Goal: Information Seeking & Learning: Learn about a topic

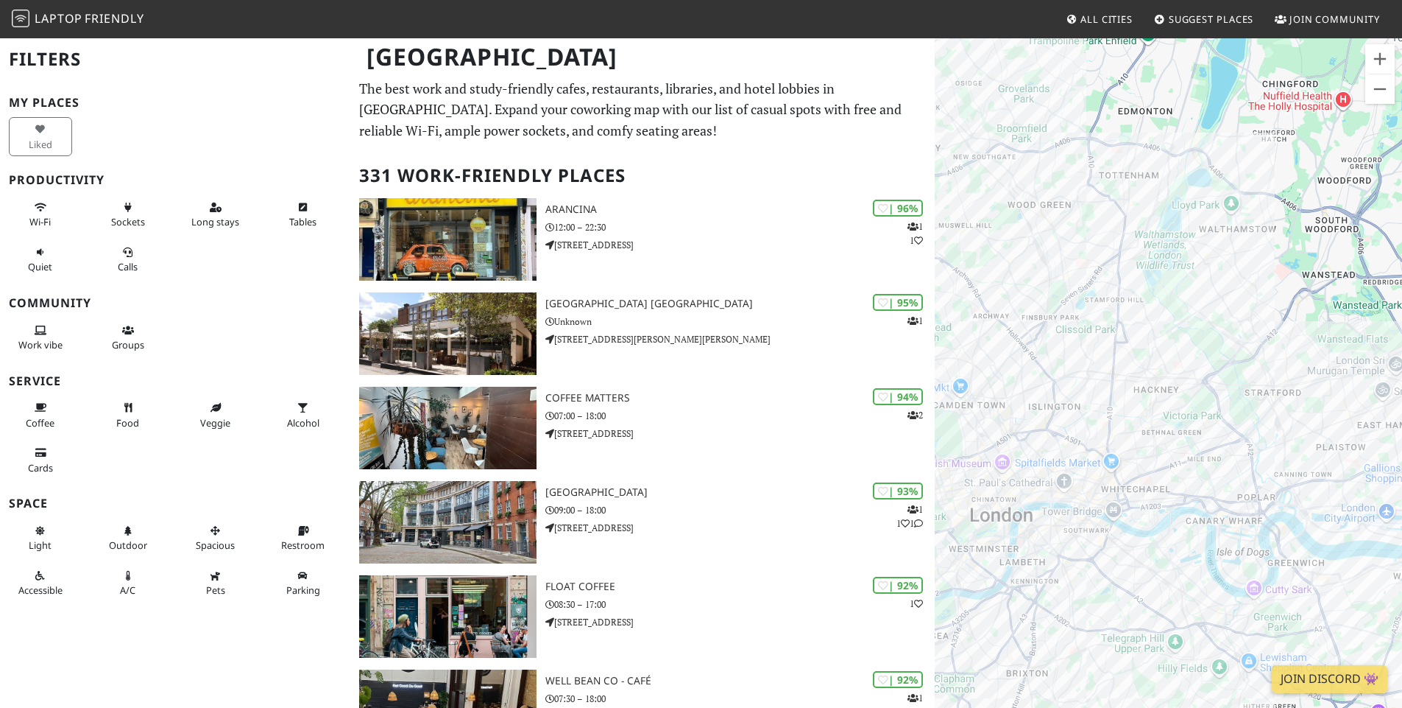
drag, startPoint x: 1141, startPoint y: 447, endPoint x: 1260, endPoint y: 401, distance: 127.7
click at [1260, 401] on div at bounding box center [1168, 391] width 467 height 708
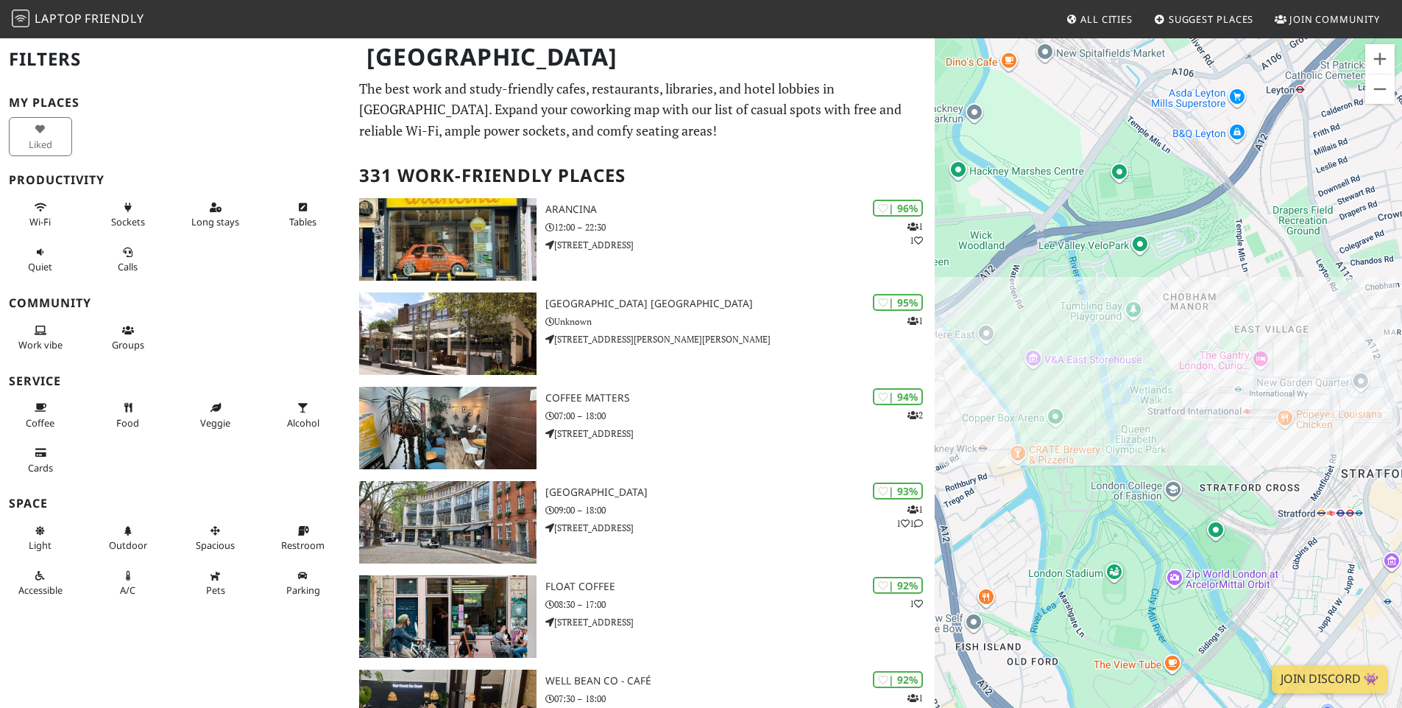
drag, startPoint x: 1335, startPoint y: 276, endPoint x: 1235, endPoint y: 570, distance: 310.3
click at [1235, 570] on div at bounding box center [1168, 391] width 467 height 708
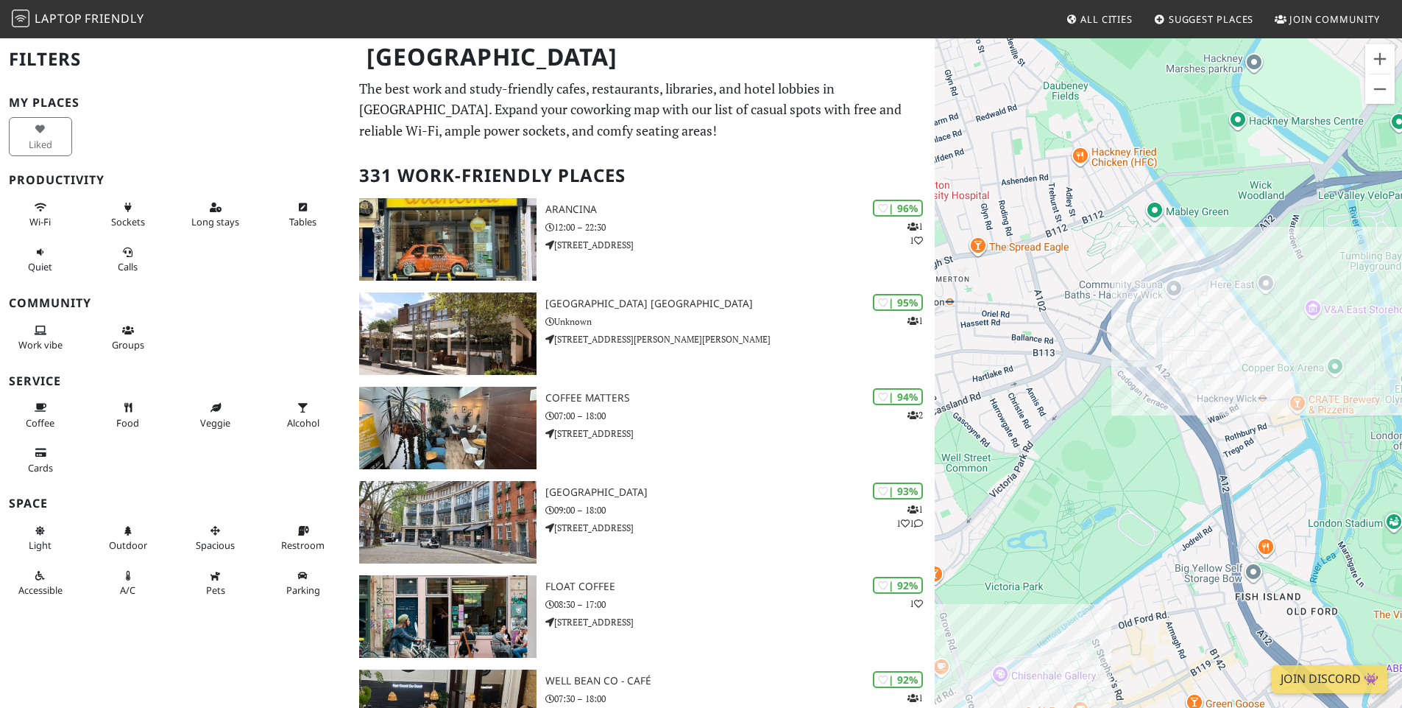
drag, startPoint x: 1094, startPoint y: 442, endPoint x: 1336, endPoint y: 388, distance: 247.5
click at [1386, 391] on div at bounding box center [1168, 391] width 467 height 708
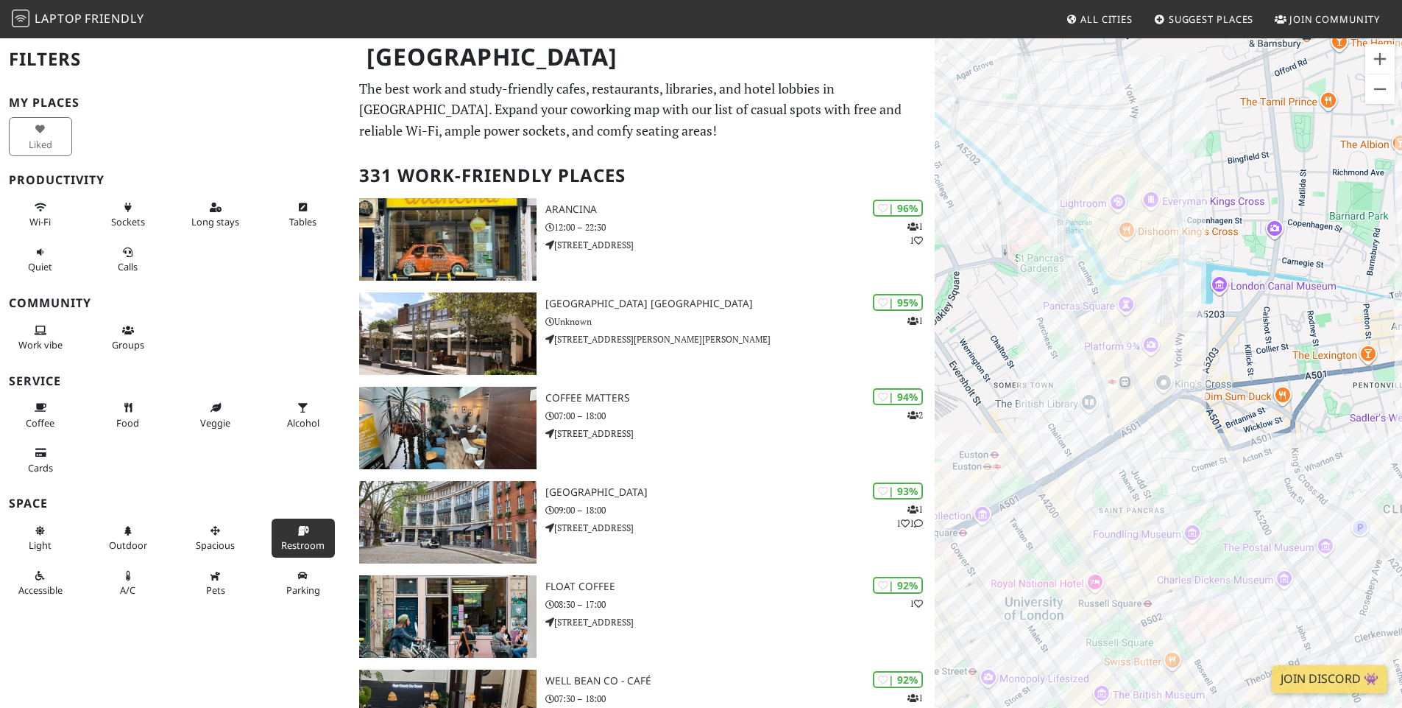
click at [297, 531] on icon at bounding box center [303, 531] width 12 height 10
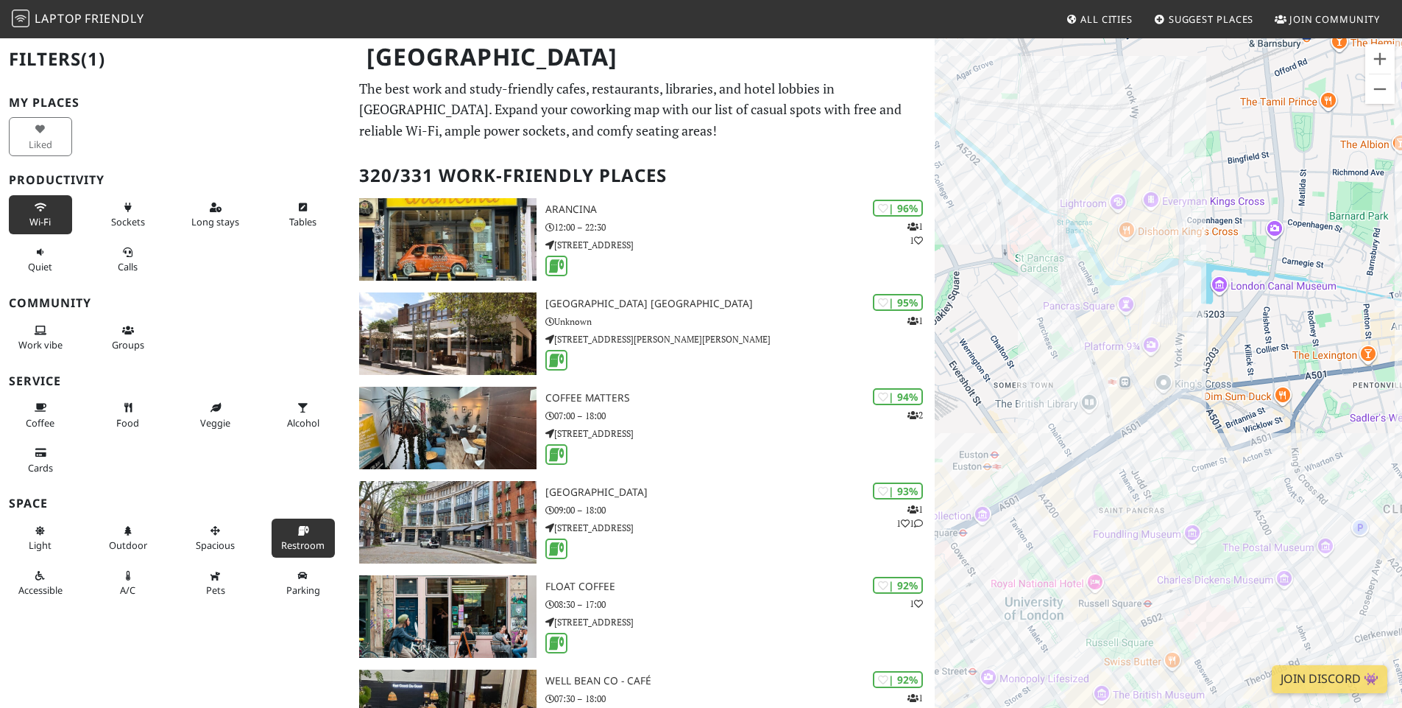
click at [32, 215] on span "Wi-Fi" at bounding box center [39, 221] width 21 height 13
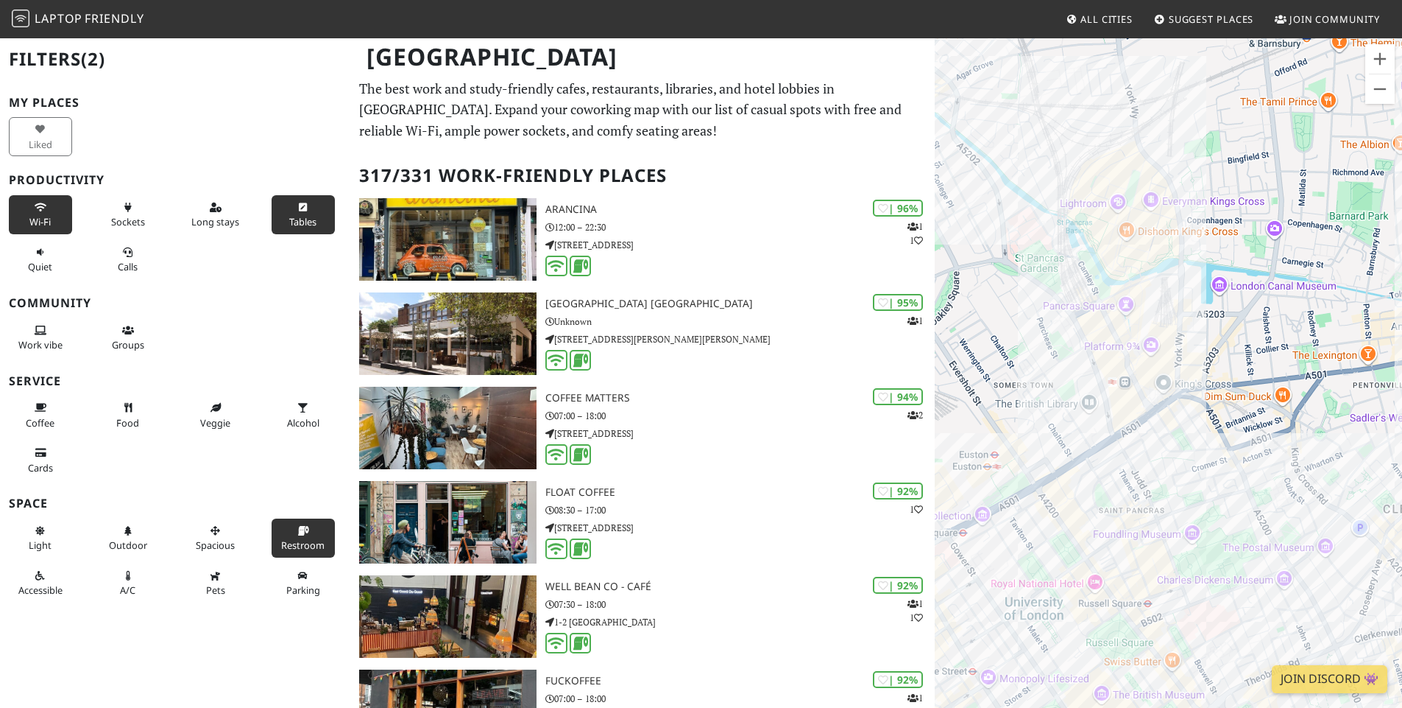
click at [297, 227] on span "Tables" at bounding box center [302, 221] width 27 height 13
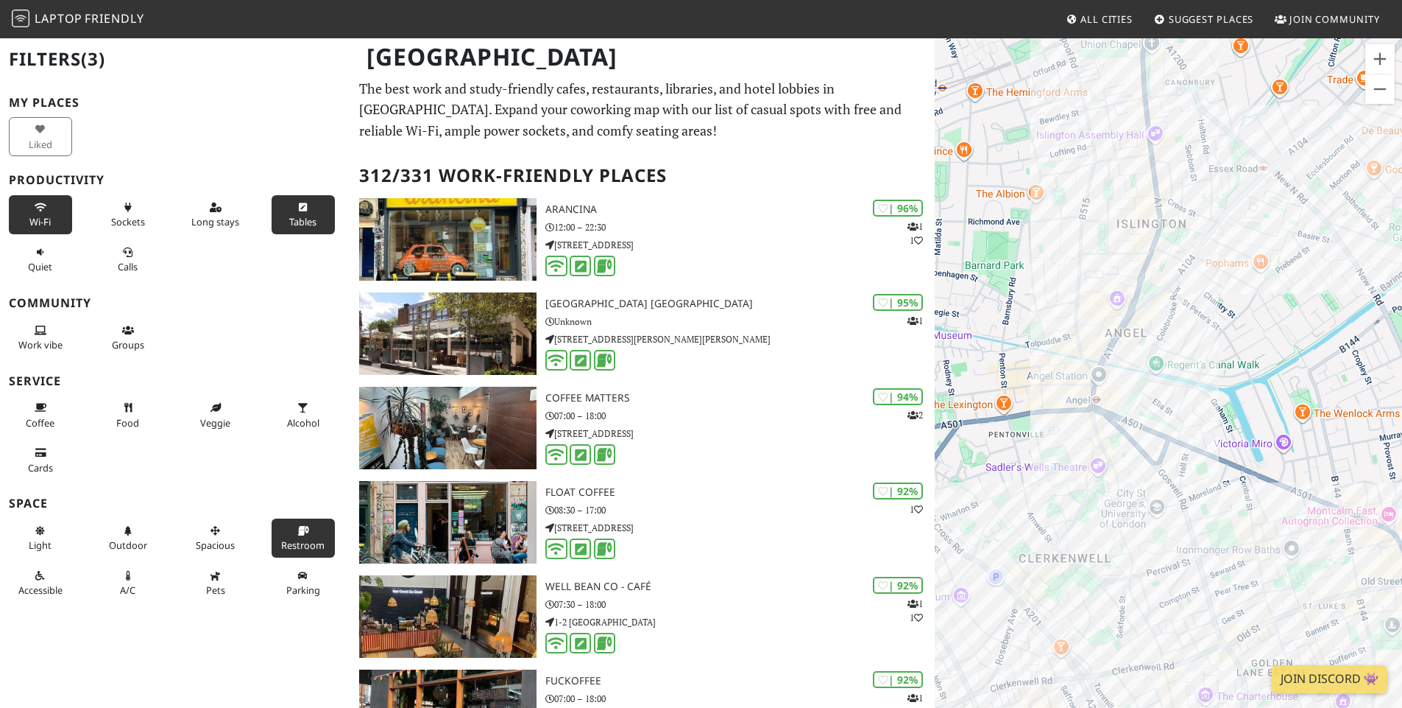
drag, startPoint x: 1343, startPoint y: 354, endPoint x: 982, endPoint y: 402, distance: 363.9
click at [982, 402] on div at bounding box center [1168, 391] width 467 height 708
drag, startPoint x: 939, startPoint y: 373, endPoint x: 995, endPoint y: 374, distance: 56.0
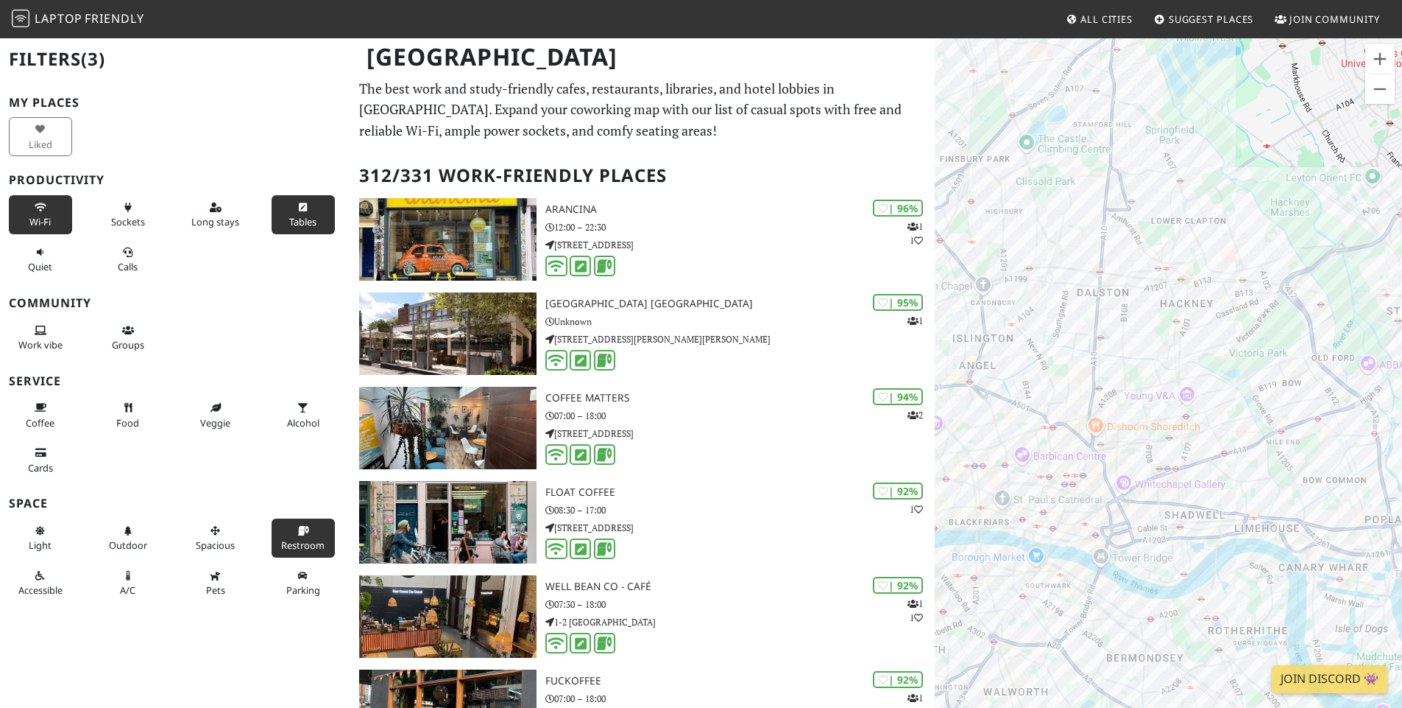
drag, startPoint x: 1268, startPoint y: 406, endPoint x: 1021, endPoint y: 400, distance: 246.7
click at [1012, 400] on div at bounding box center [1168, 391] width 467 height 708
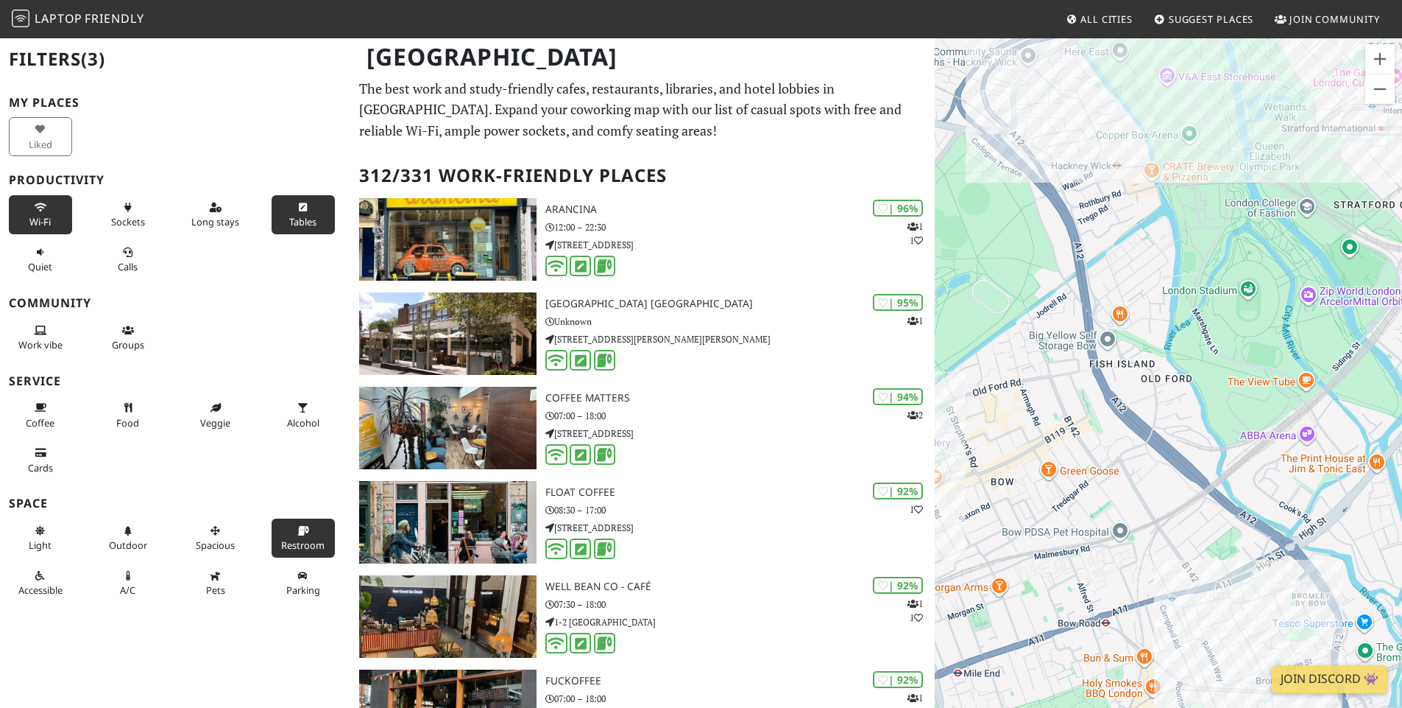
drag, startPoint x: 1100, startPoint y: 409, endPoint x: 994, endPoint y: 459, distance: 116.9
click at [994, 459] on div at bounding box center [1168, 391] width 467 height 708
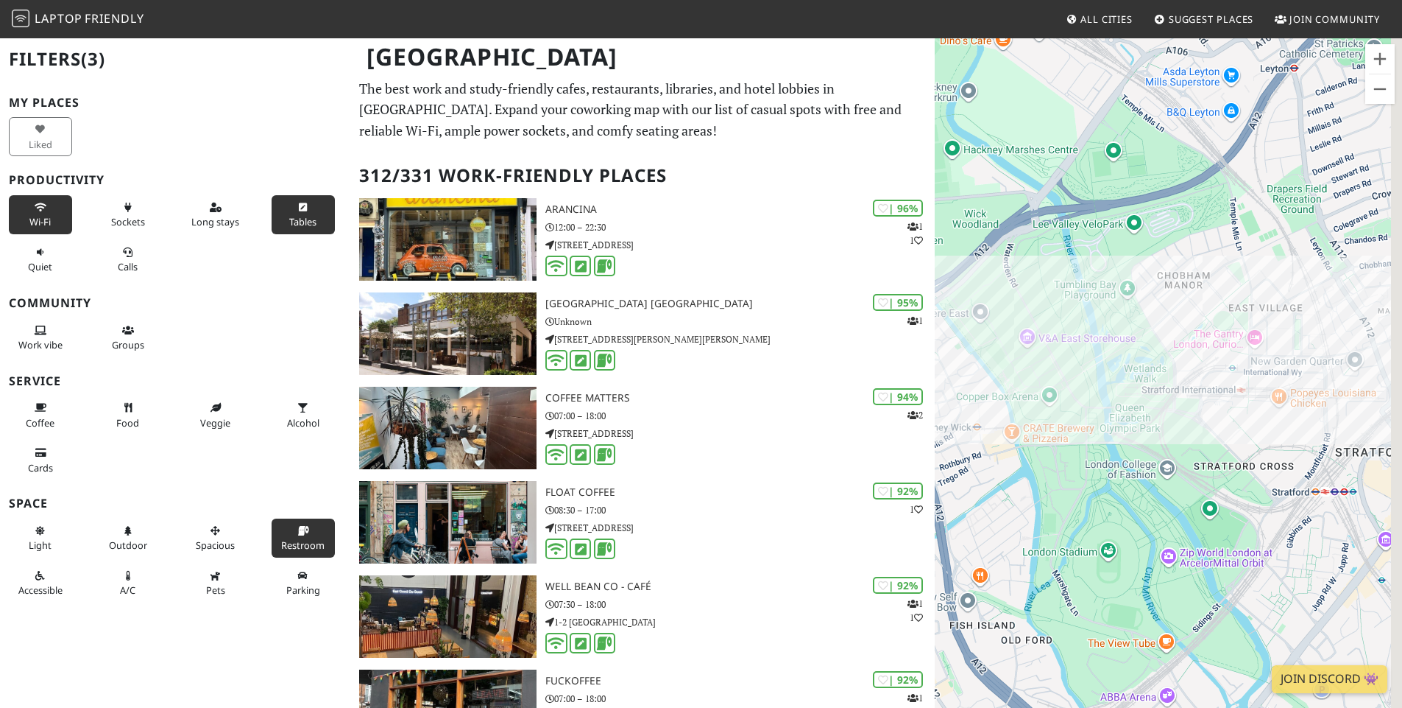
drag, startPoint x: 1168, startPoint y: 327, endPoint x: 1033, endPoint y: 597, distance: 301.9
click at [1033, 597] on div at bounding box center [1168, 391] width 467 height 708
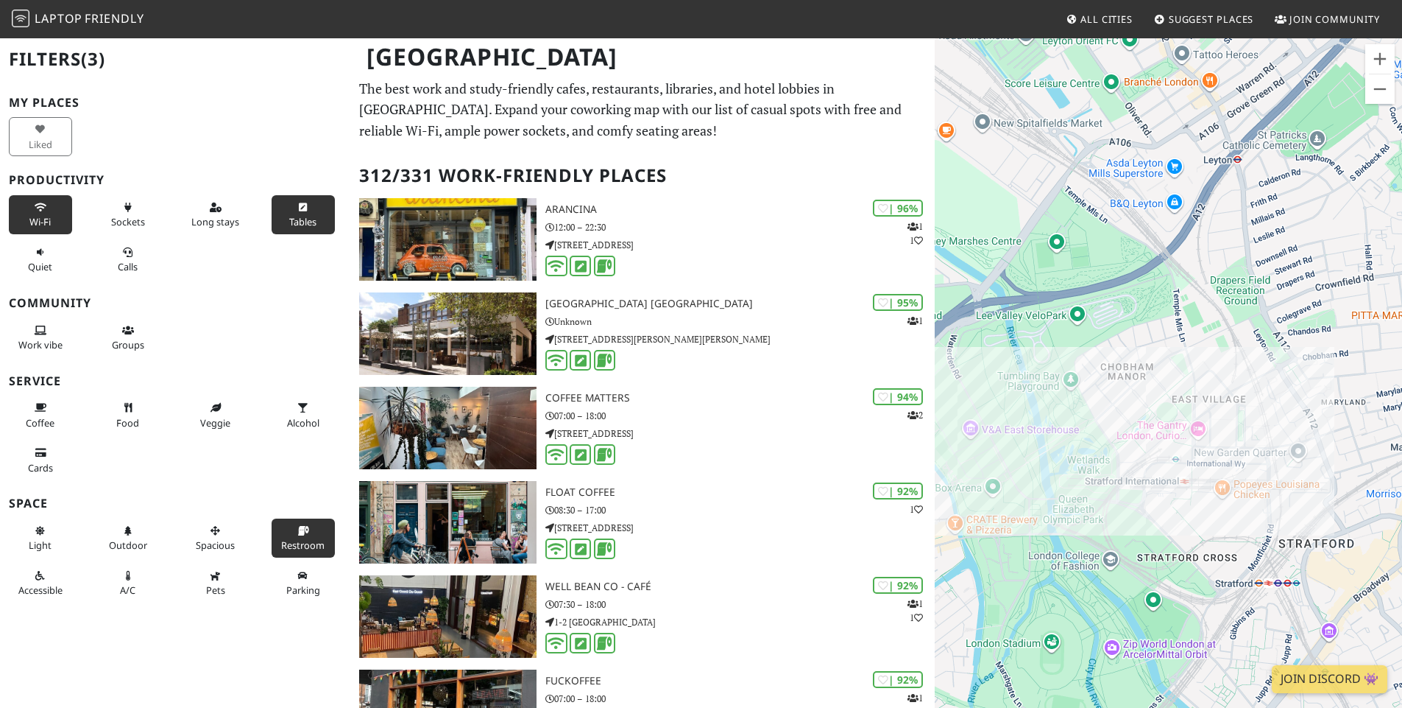
drag, startPoint x: 1087, startPoint y: 546, endPoint x: 1056, endPoint y: 642, distance: 100.6
click at [1056, 642] on div at bounding box center [1168, 391] width 467 height 708
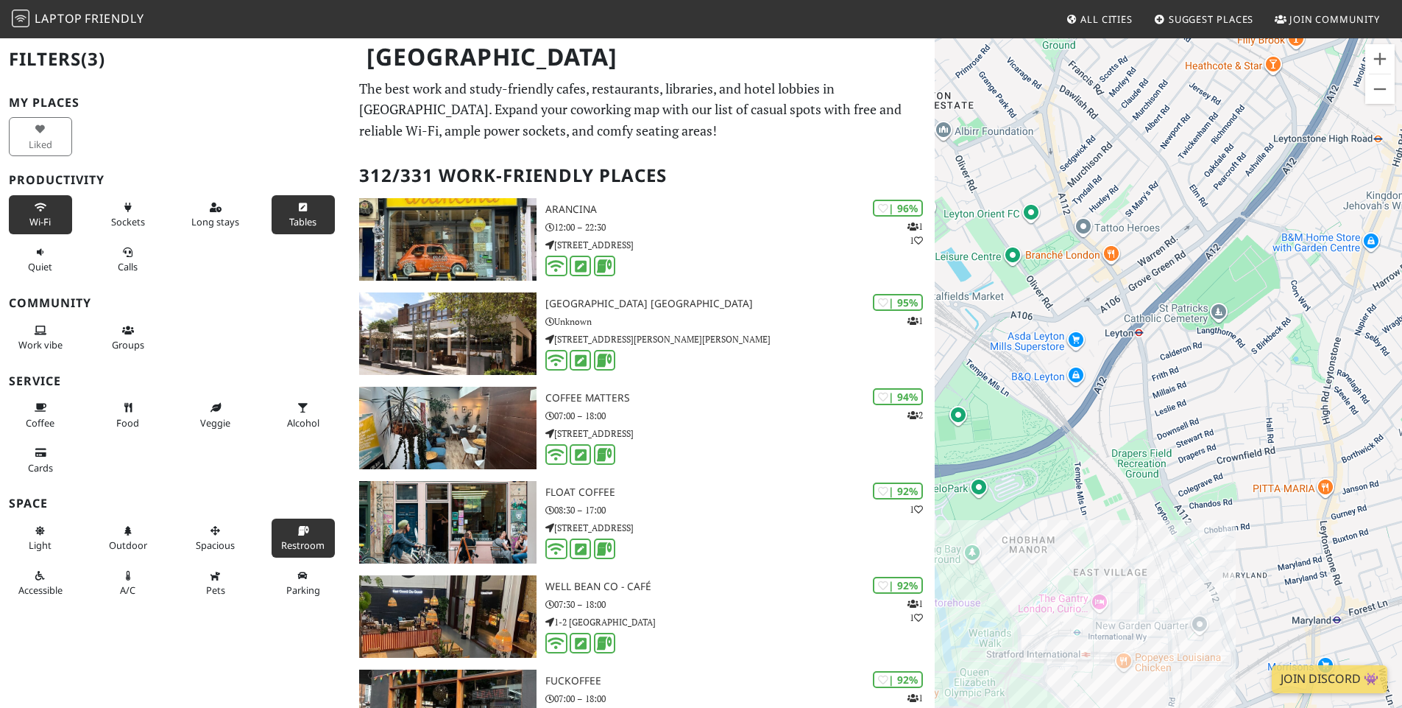
drag, startPoint x: 1188, startPoint y: 431, endPoint x: 1132, endPoint y: 489, distance: 80.7
click at [1108, 557] on div at bounding box center [1168, 391] width 467 height 708
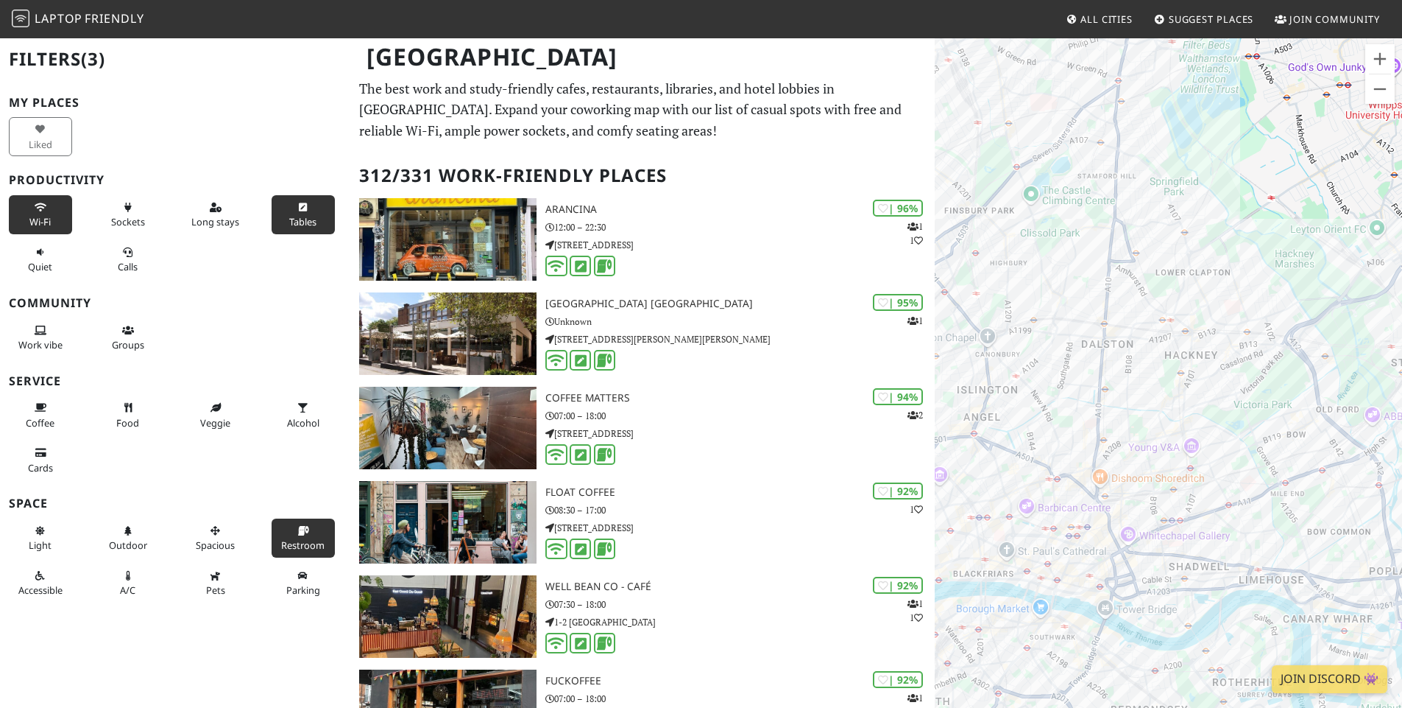
drag, startPoint x: 1307, startPoint y: 482, endPoint x: 1176, endPoint y: 411, distance: 149.2
click at [1176, 411] on div at bounding box center [1168, 391] width 467 height 708
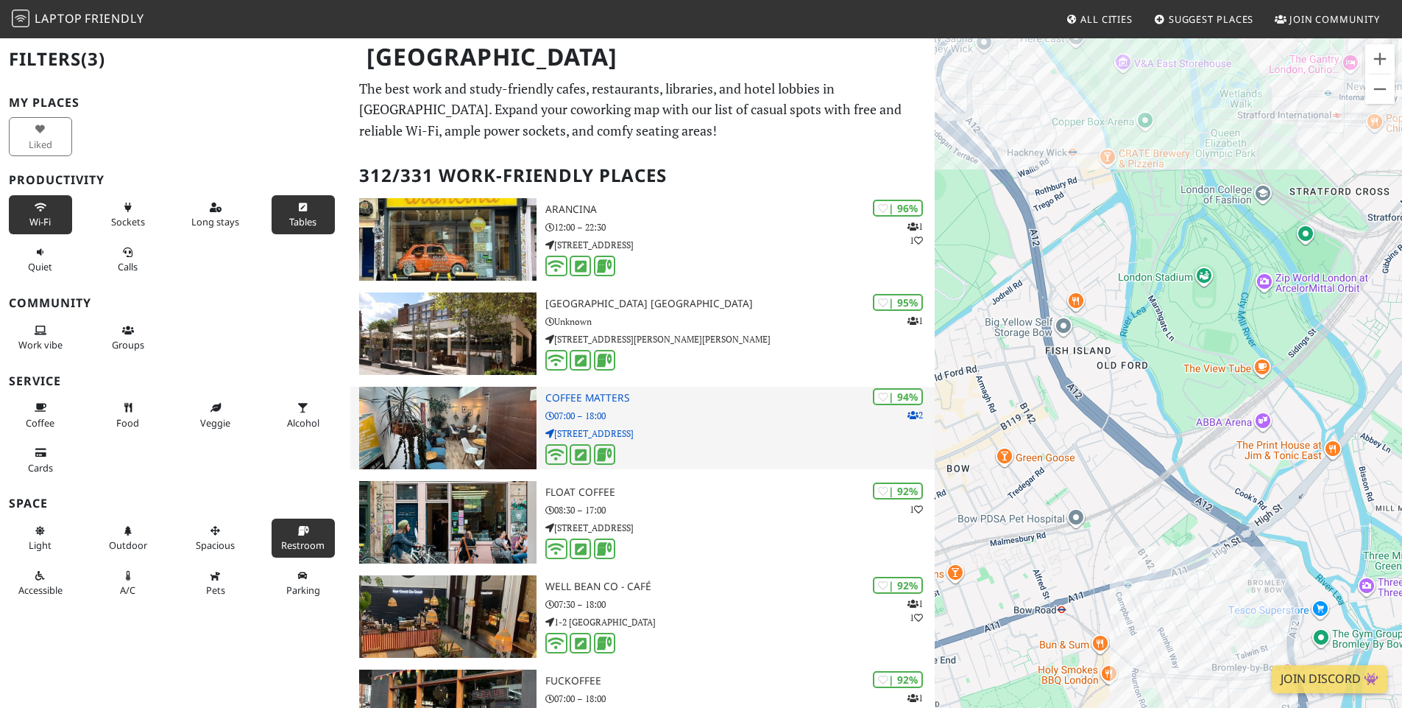
drag, startPoint x: 1296, startPoint y: 409, endPoint x: 775, endPoint y: 448, distance: 522.8
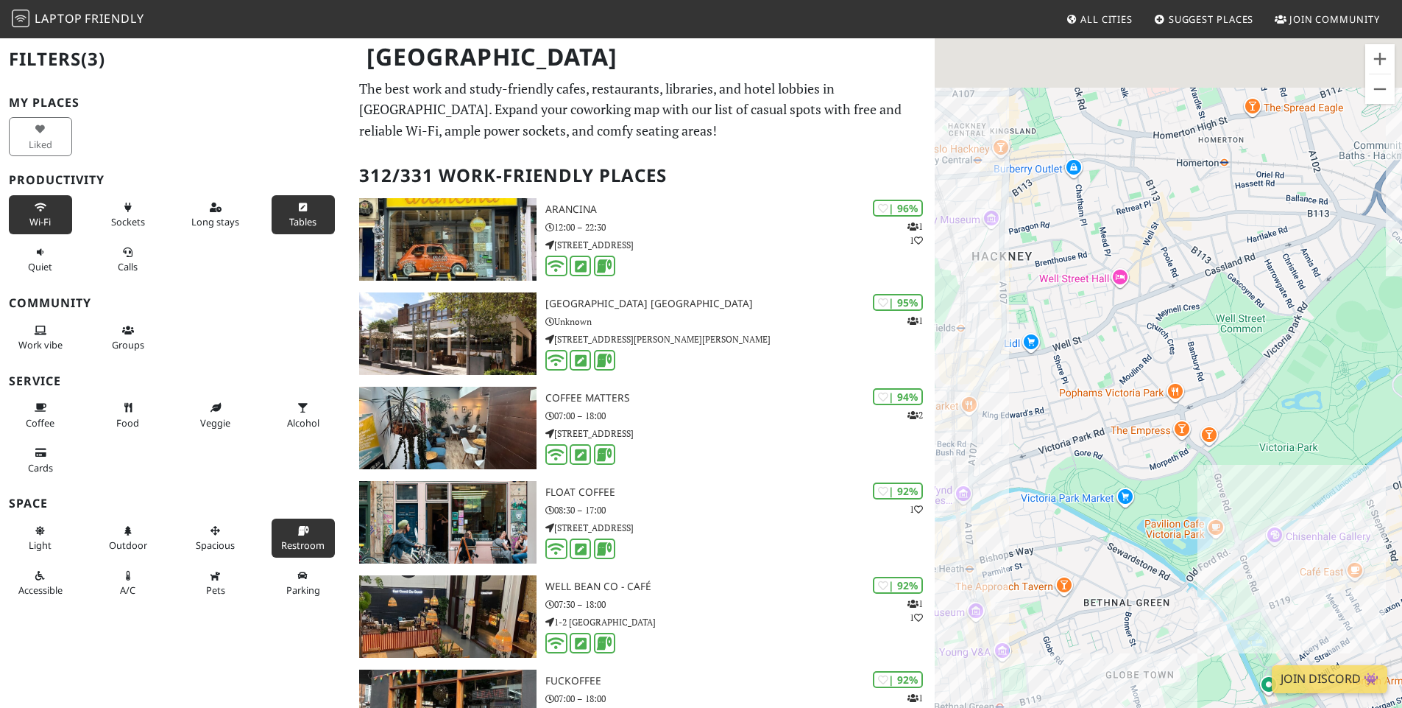
drag, startPoint x: 1301, startPoint y: 379, endPoint x: 1183, endPoint y: 395, distance: 118.9
click at [1007, 487] on div at bounding box center [1168, 391] width 467 height 708
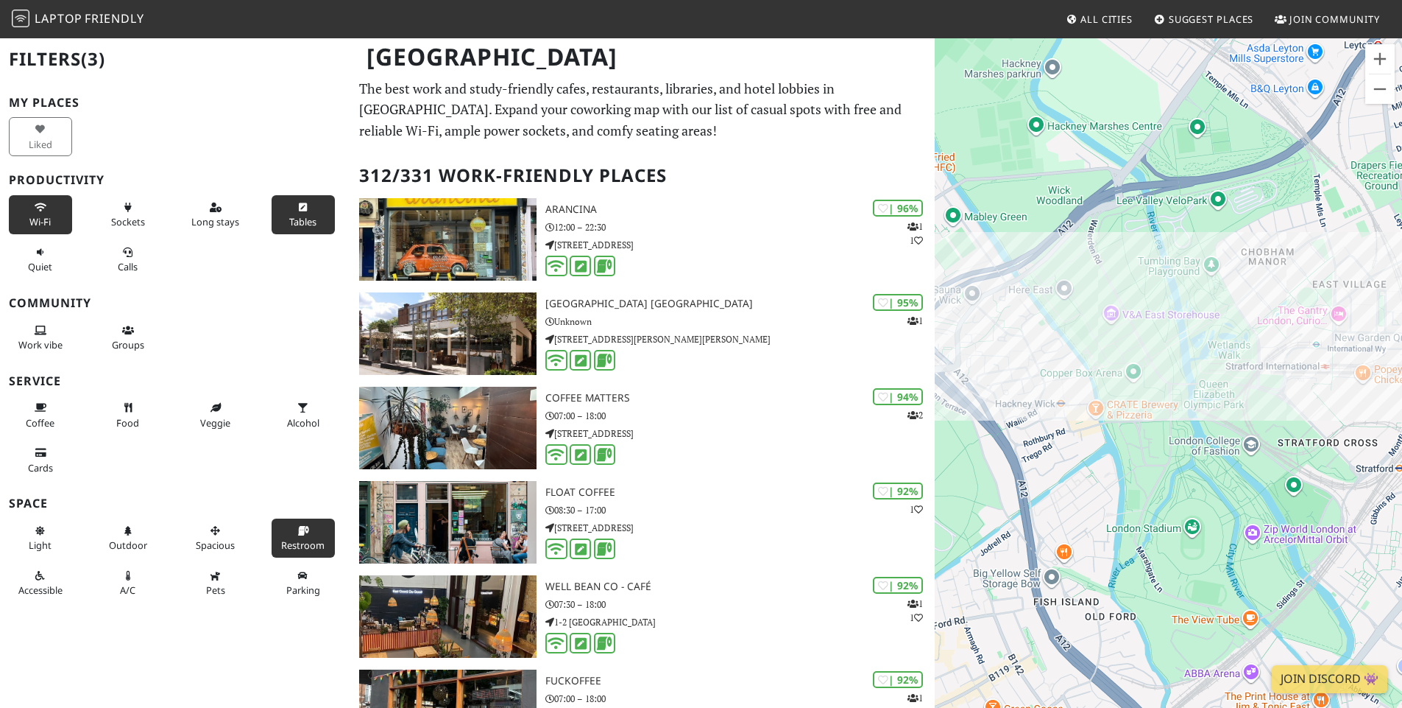
drag, startPoint x: 1244, startPoint y: 375, endPoint x: 1116, endPoint y: 441, distance: 144.2
click at [1115, 442] on div at bounding box center [1168, 391] width 467 height 708
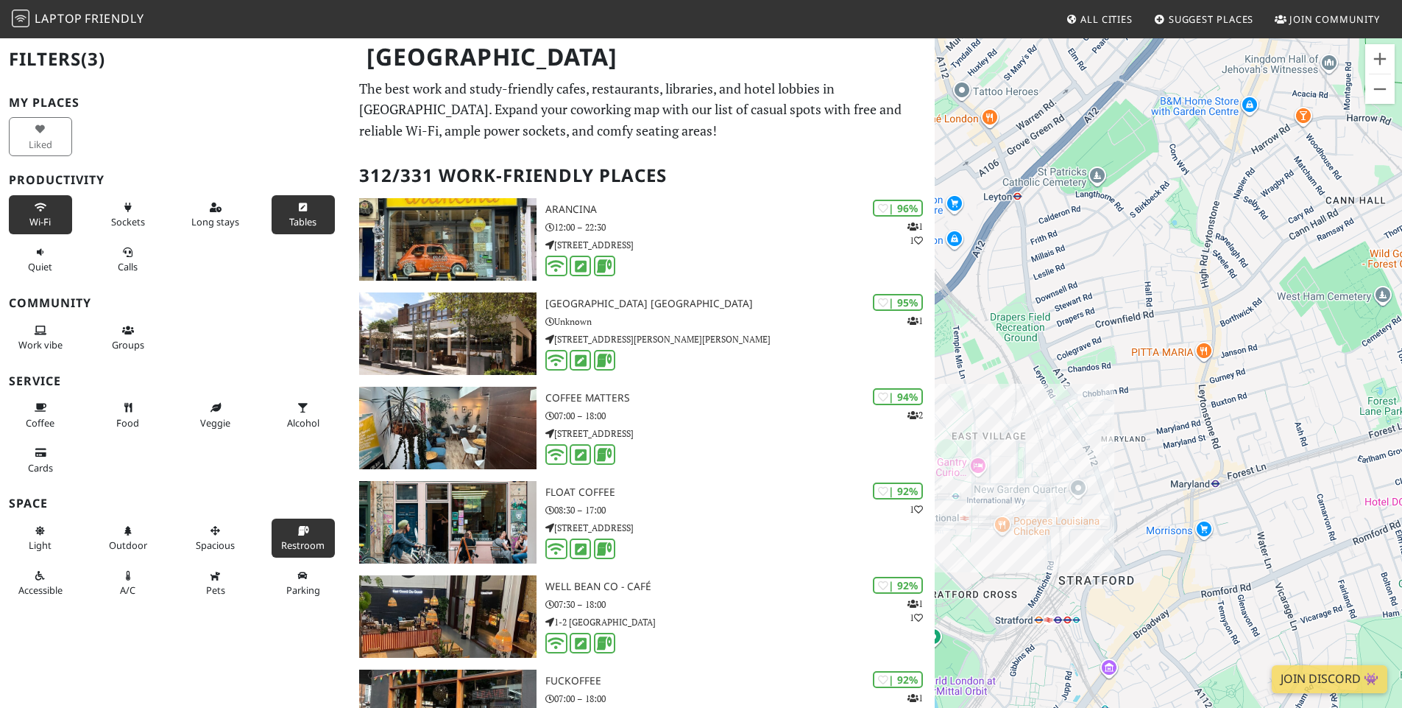
drag, startPoint x: 1218, startPoint y: 403, endPoint x: 1156, endPoint y: 438, distance: 71.9
click at [1156, 438] on div at bounding box center [1168, 391] width 467 height 708
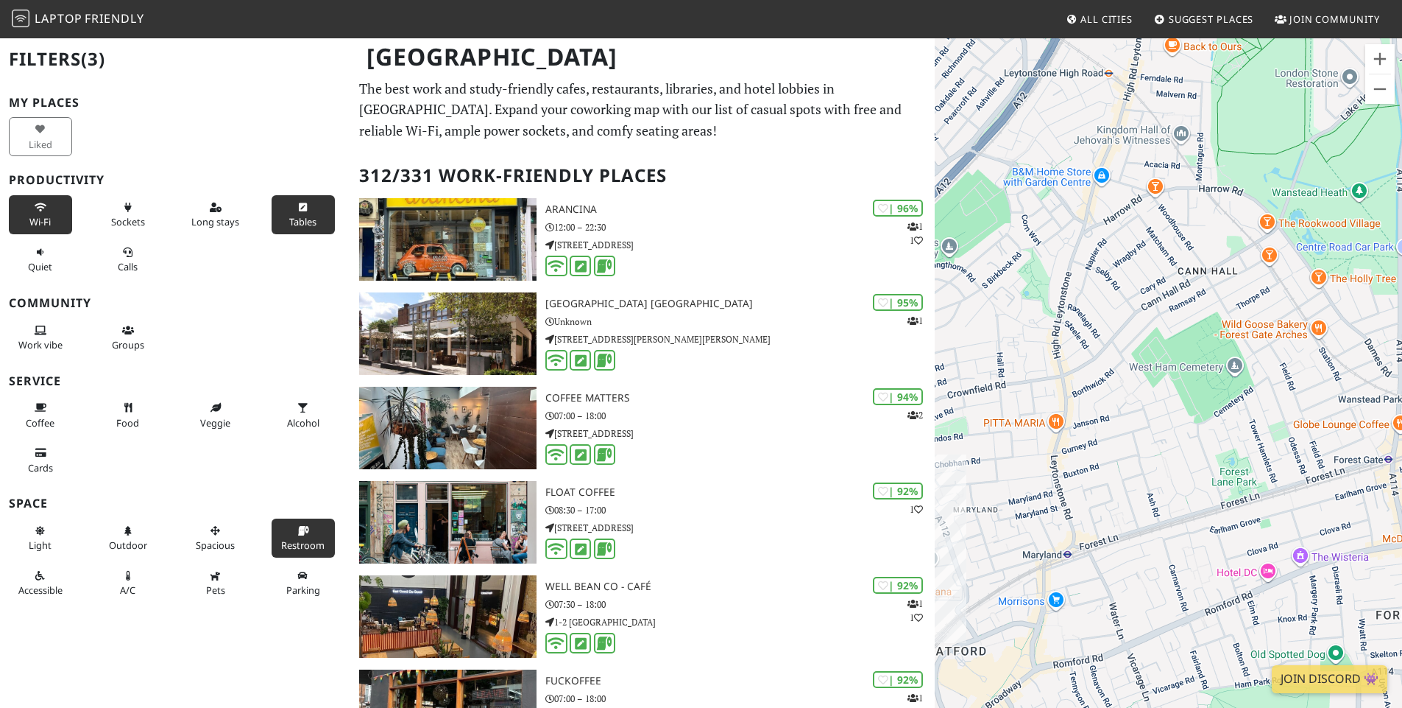
drag, startPoint x: 1334, startPoint y: 410, endPoint x: 1115, endPoint y: 465, distance: 225.5
click at [1115, 467] on div at bounding box center [1168, 391] width 467 height 708
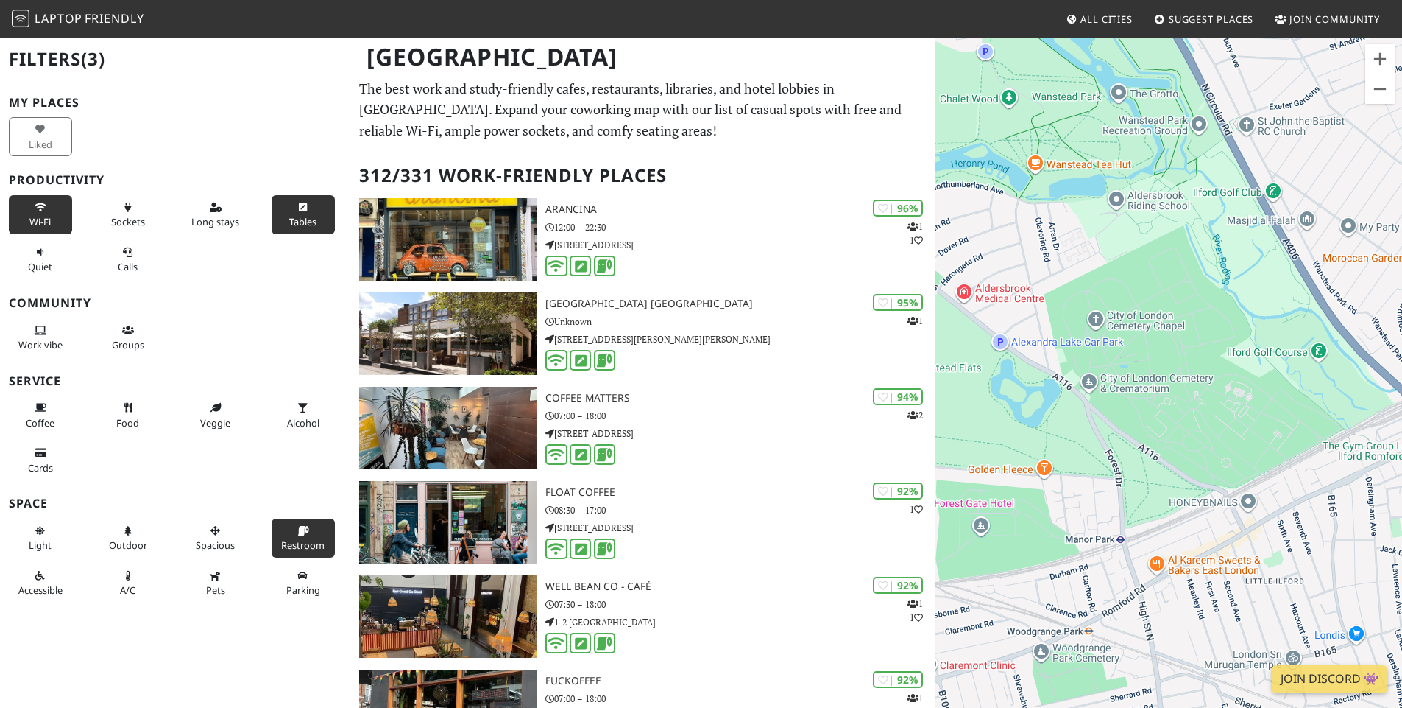
drag, startPoint x: 1153, startPoint y: 442, endPoint x: 1099, endPoint y: 462, distance: 57.6
click at [1099, 462] on div at bounding box center [1168, 391] width 467 height 708
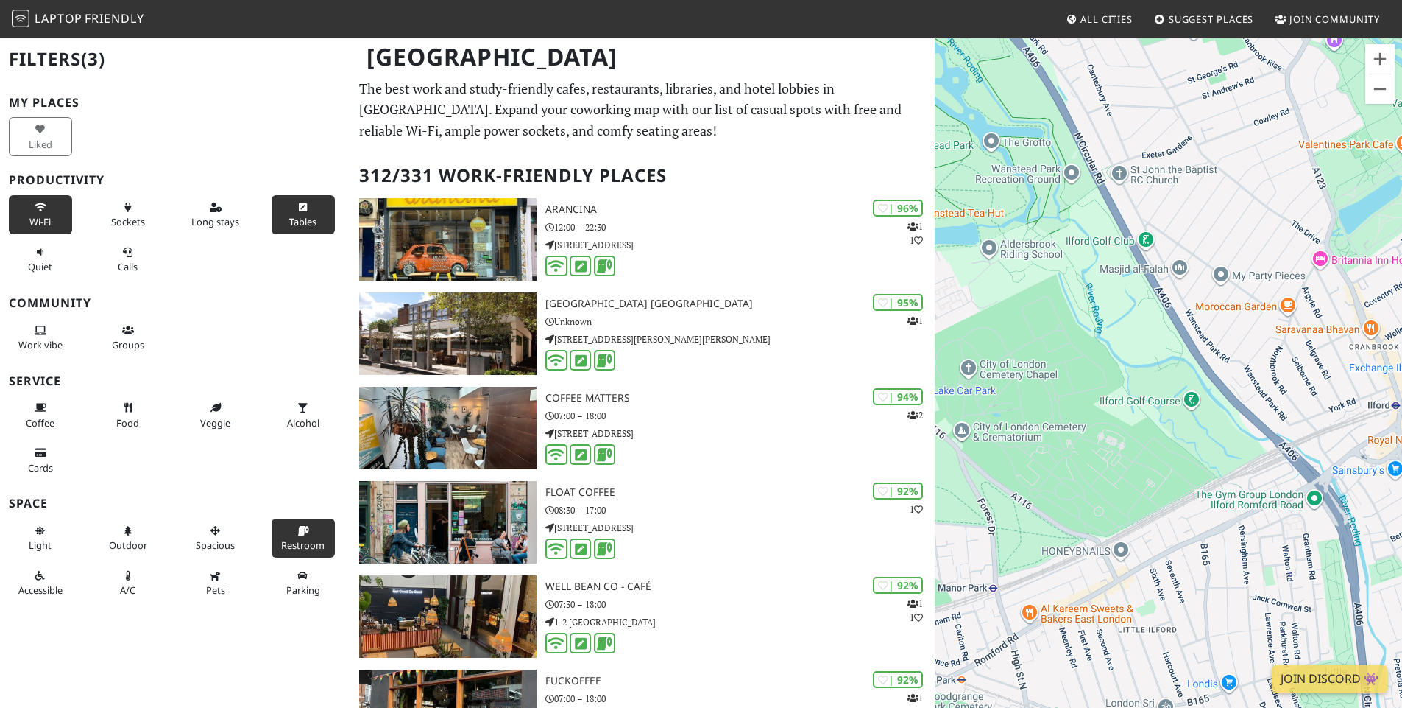
drag, startPoint x: 1219, startPoint y: 422, endPoint x: 1068, endPoint y: 475, distance: 160.7
click at [1068, 475] on div at bounding box center [1168, 391] width 467 height 708
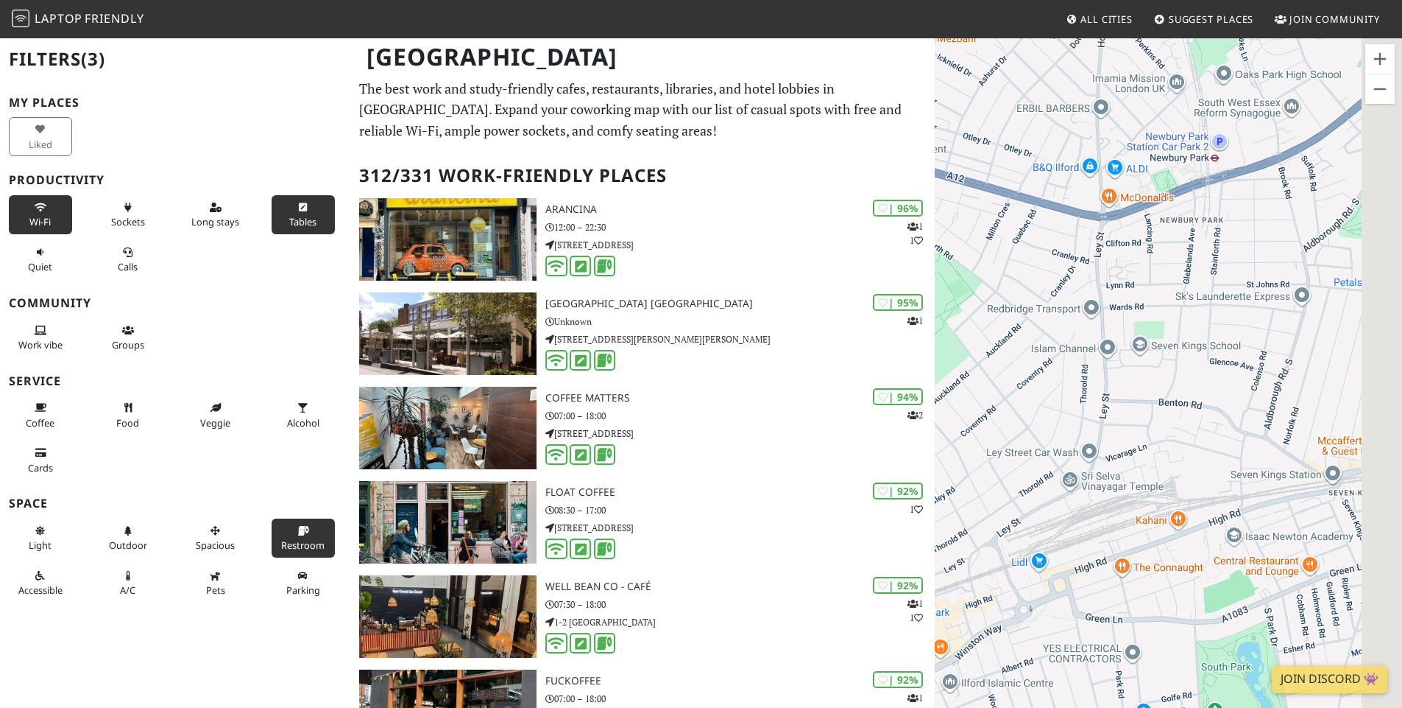
drag, startPoint x: 1306, startPoint y: 417, endPoint x: 1151, endPoint y: 502, distance: 176.6
click at [1151, 502] on div at bounding box center [1168, 391] width 467 height 708
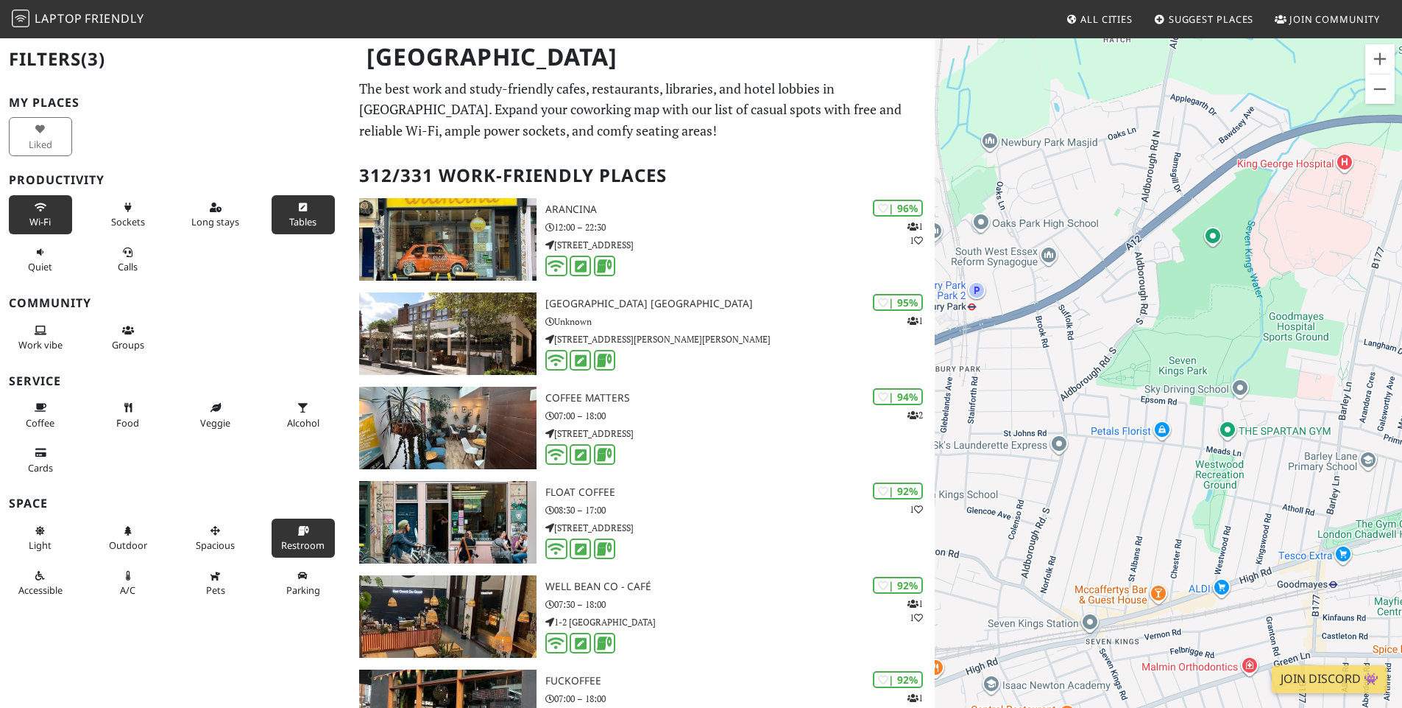
drag, startPoint x: 1389, startPoint y: 417, endPoint x: 1311, endPoint y: 485, distance: 103.8
click at [1311, 485] on div at bounding box center [1168, 391] width 467 height 708
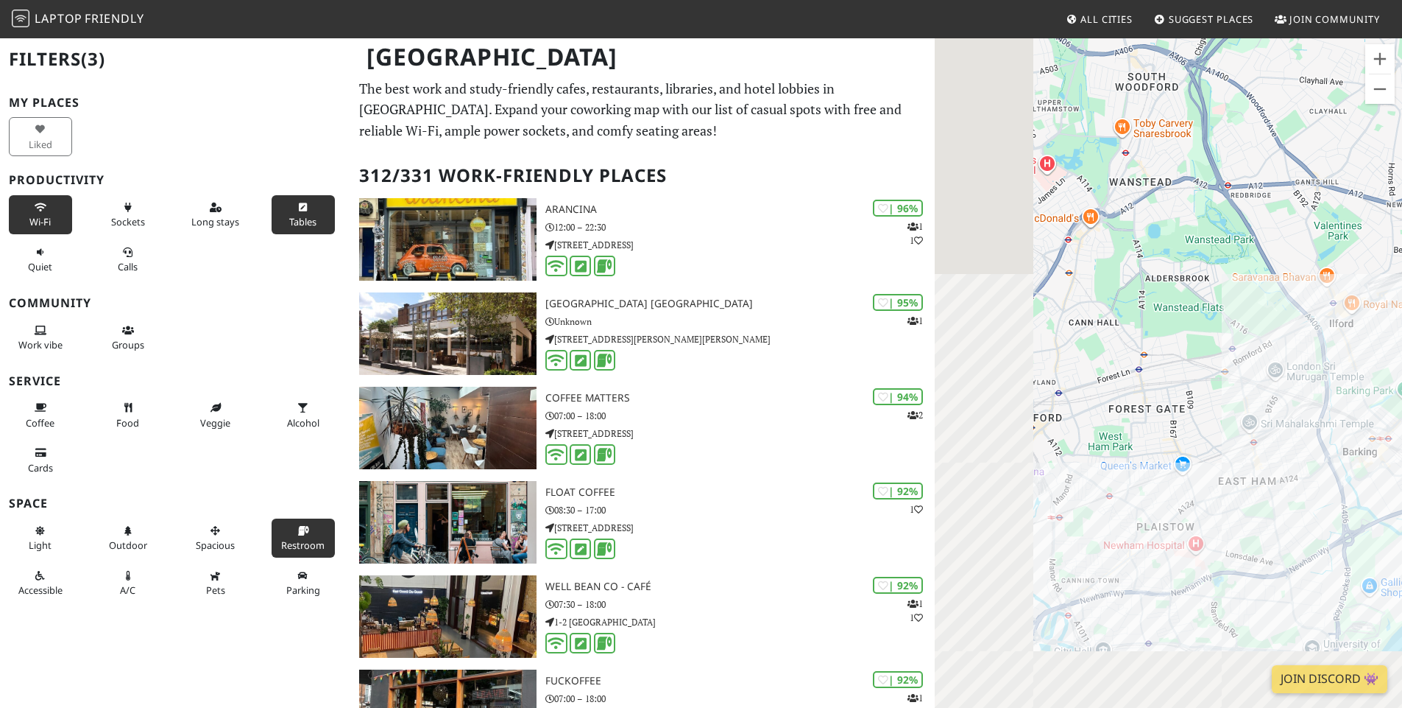
drag, startPoint x: 1198, startPoint y: 560, endPoint x: 1406, endPoint y: 371, distance: 280.9
click at [1402, 361] on html "Laptop Friendly All Cities Suggest Places Join Community London Filters (3) My …" at bounding box center [701, 354] width 1402 height 708
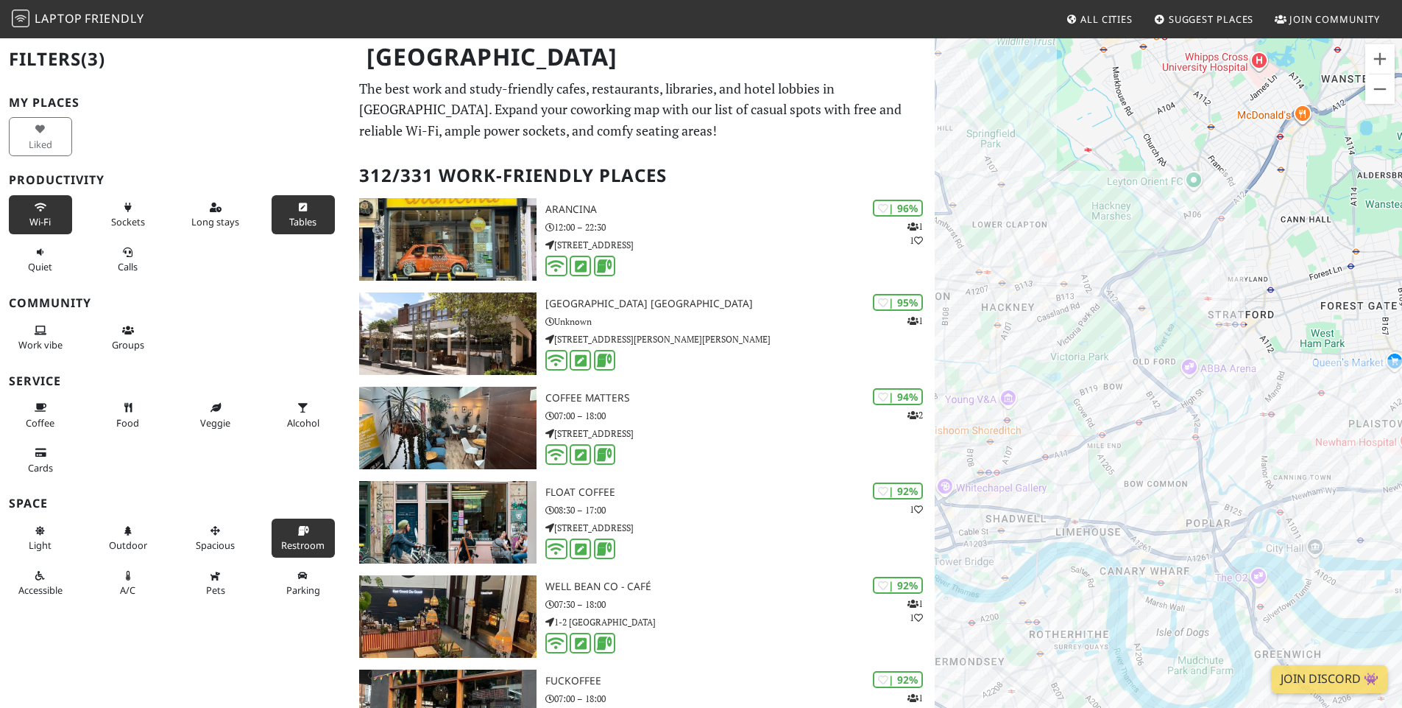
drag, startPoint x: 1270, startPoint y: 304, endPoint x: 1340, endPoint y: 403, distance: 121.5
click at [1340, 403] on div at bounding box center [1168, 391] width 467 height 708
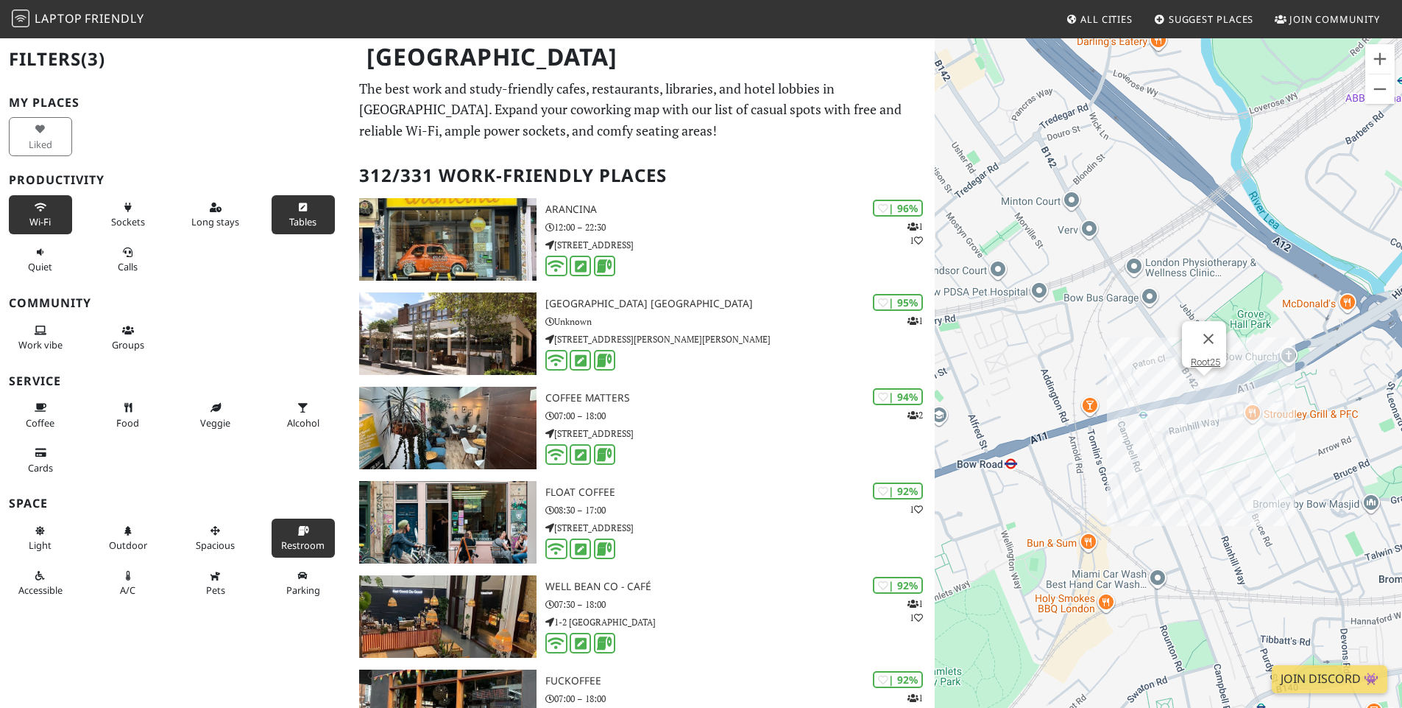
click at [1202, 385] on div "Root25" at bounding box center [1168, 391] width 467 height 708
click at [1206, 356] on link "Root25" at bounding box center [1205, 361] width 29 height 11
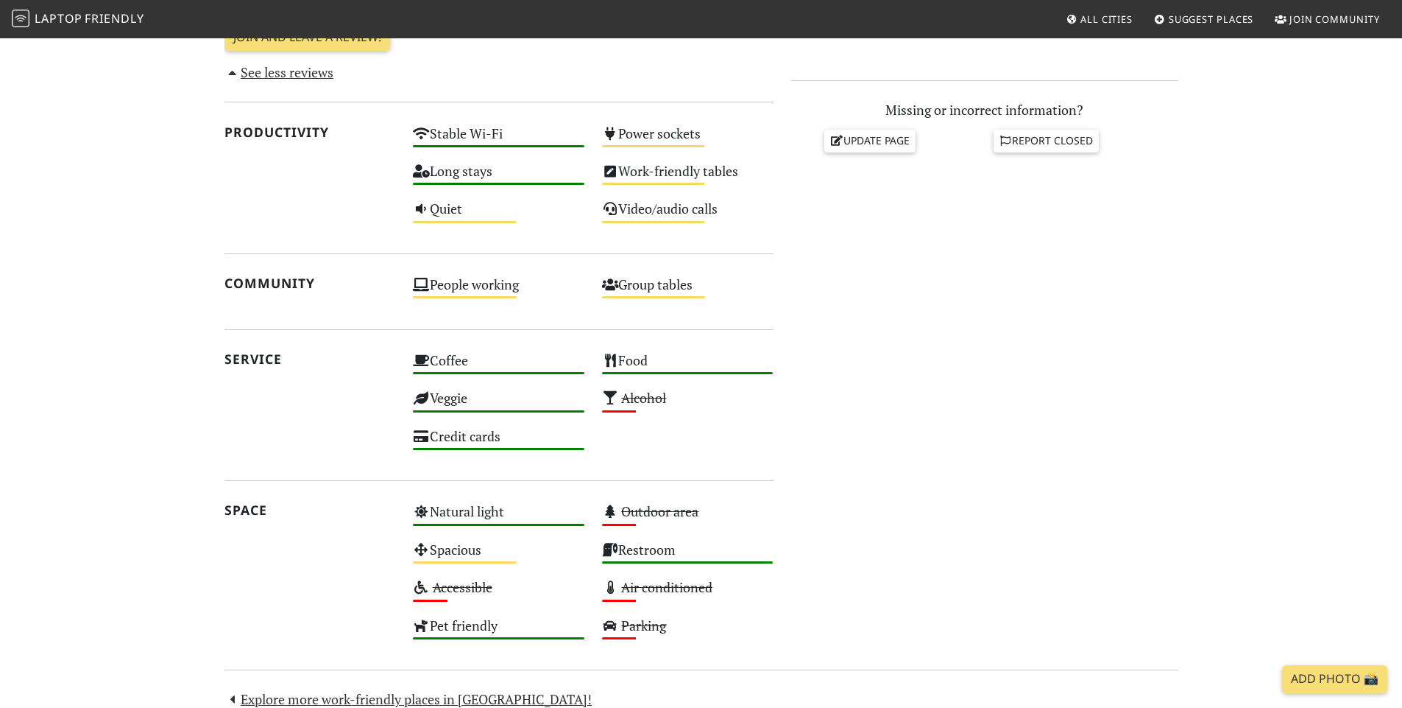
scroll to position [707, 0]
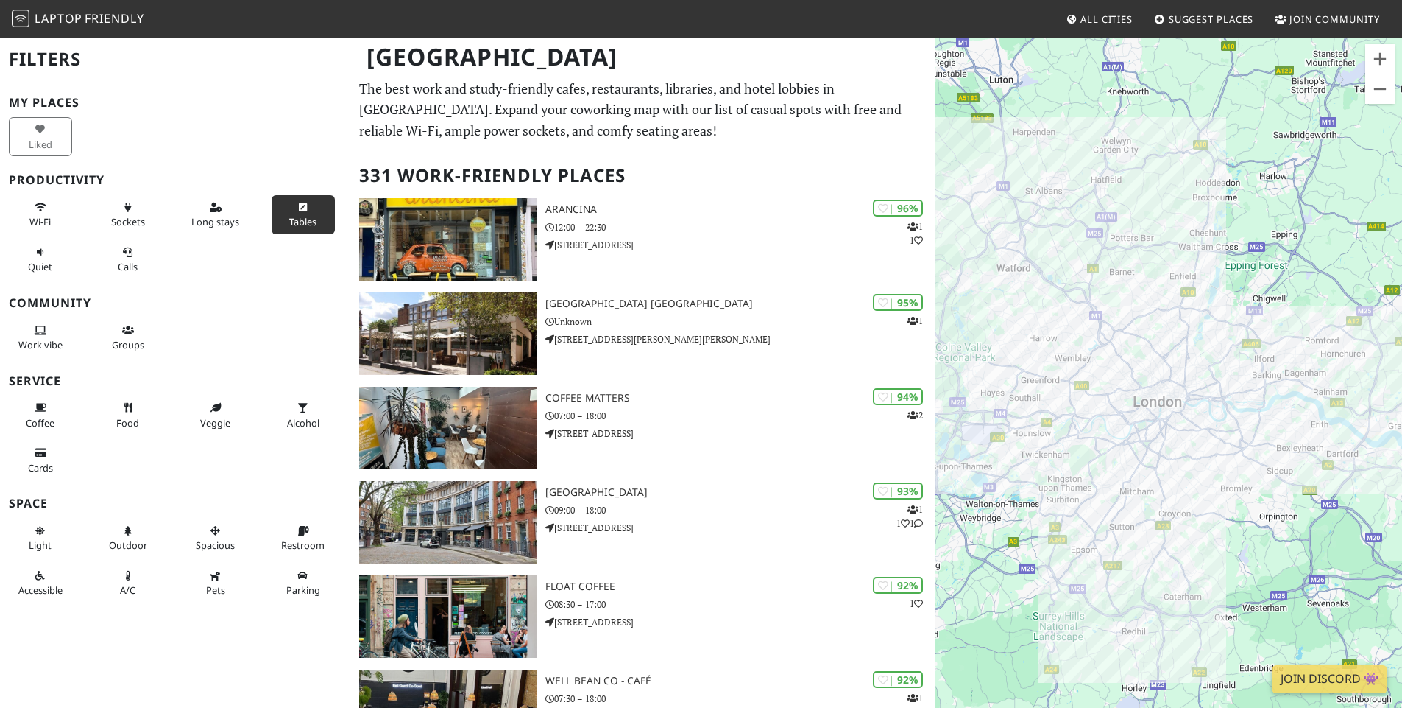
click at [297, 208] on icon at bounding box center [303, 208] width 12 height 10
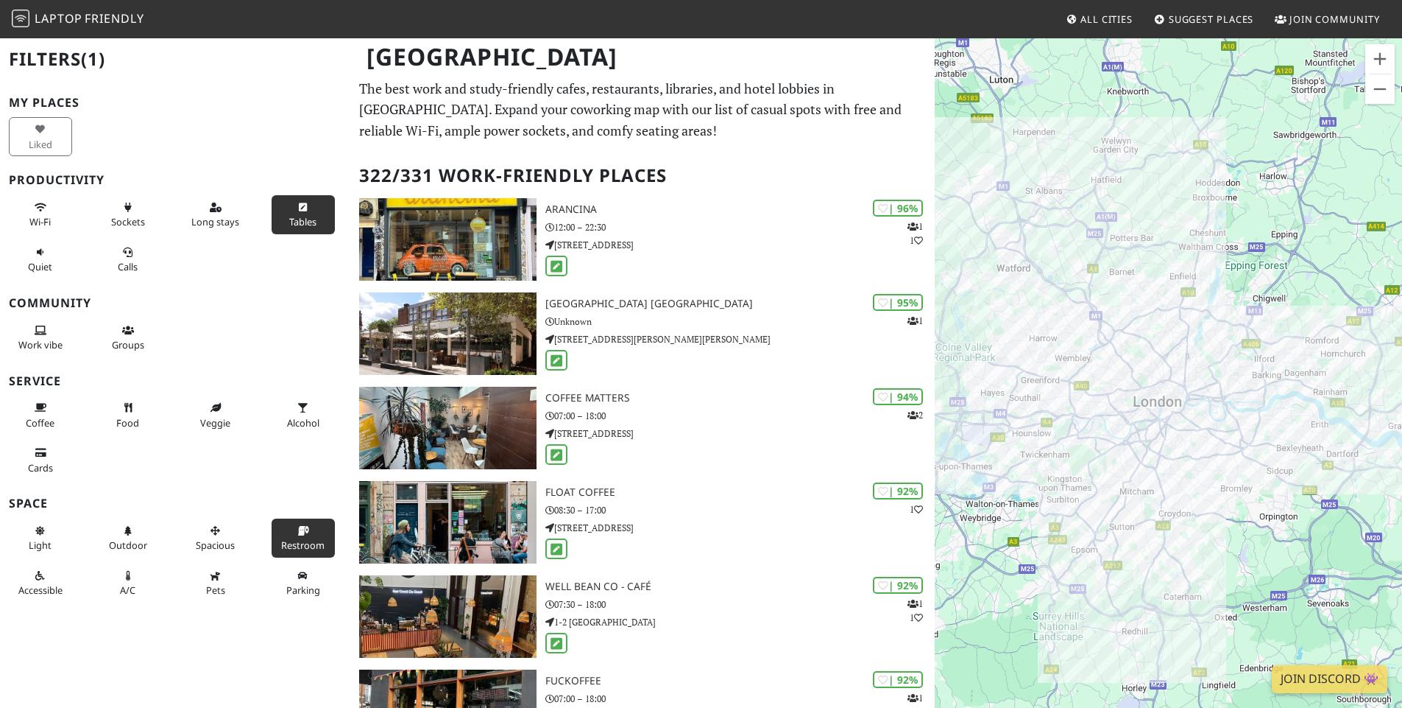
click at [306, 534] on button "Restroom" at bounding box center [303, 537] width 63 height 39
click at [16, 217] on button "Wi-Fi" at bounding box center [40, 214] width 63 height 39
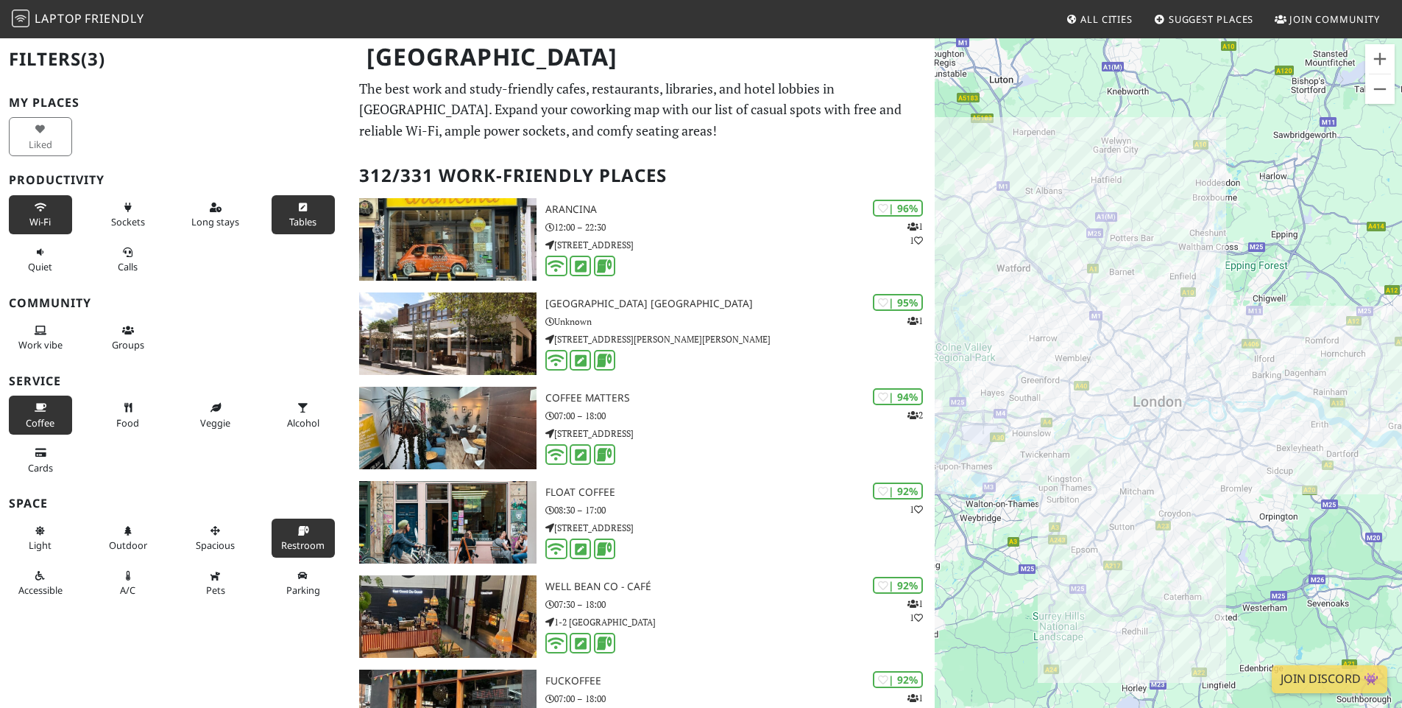
click at [43, 403] on icon at bounding box center [41, 408] width 12 height 10
click at [216, 540] on span "Spacious" at bounding box center [215, 544] width 39 height 13
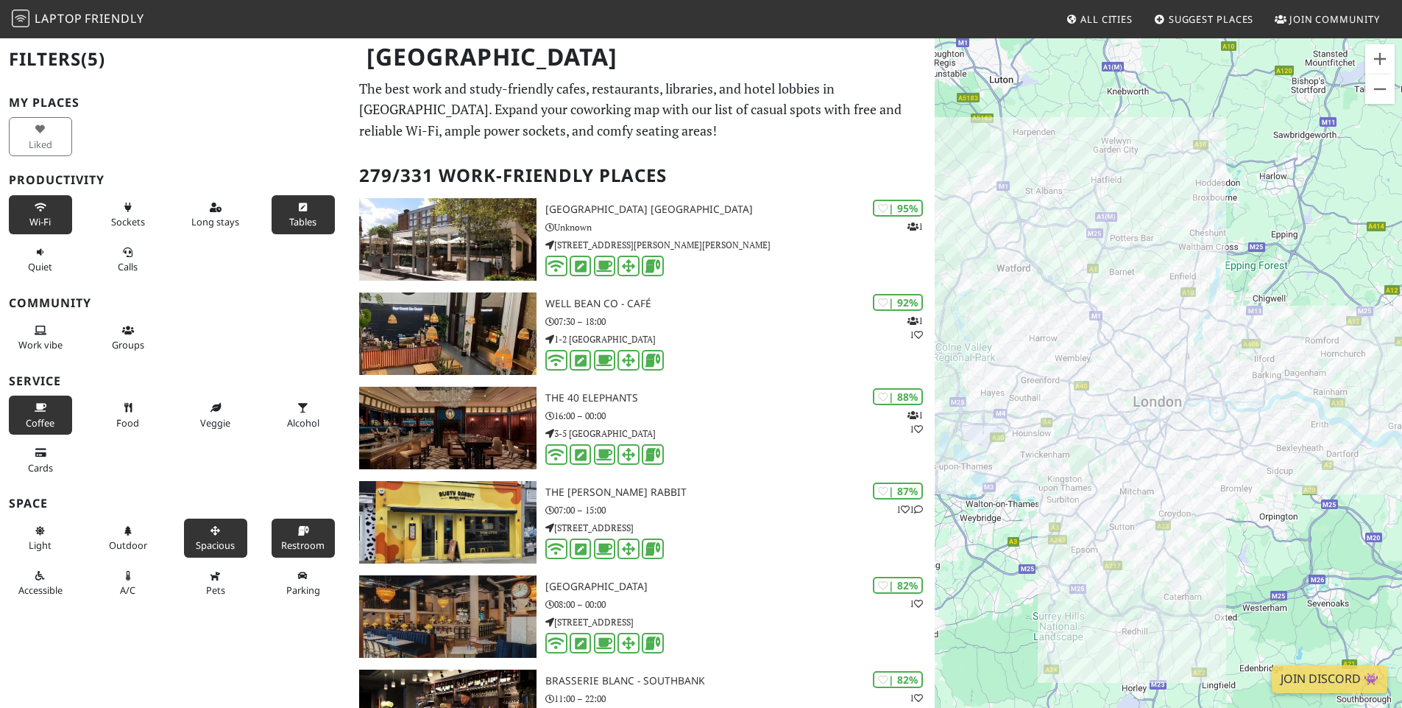
click at [210, 533] on icon at bounding box center [216, 531] width 12 height 10
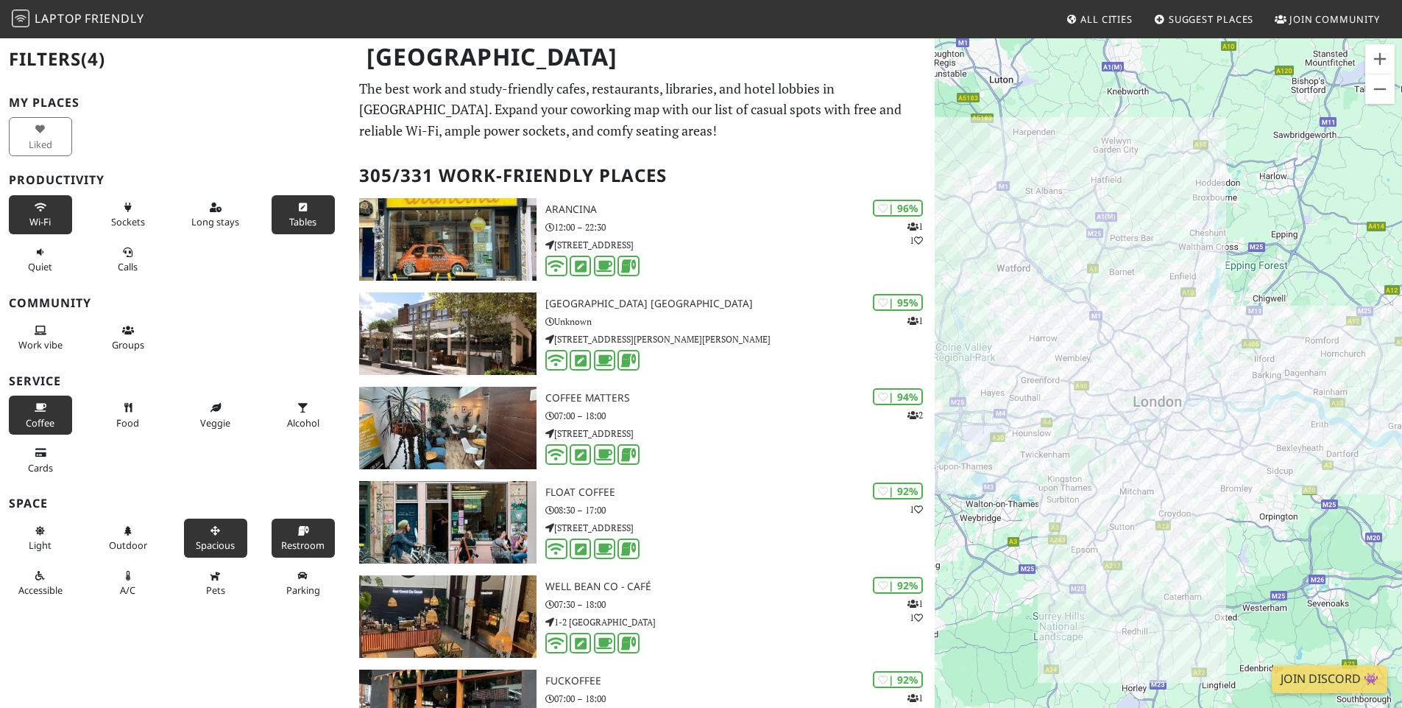
click at [207, 521] on button "Spacious" at bounding box center [215, 537] width 63 height 39
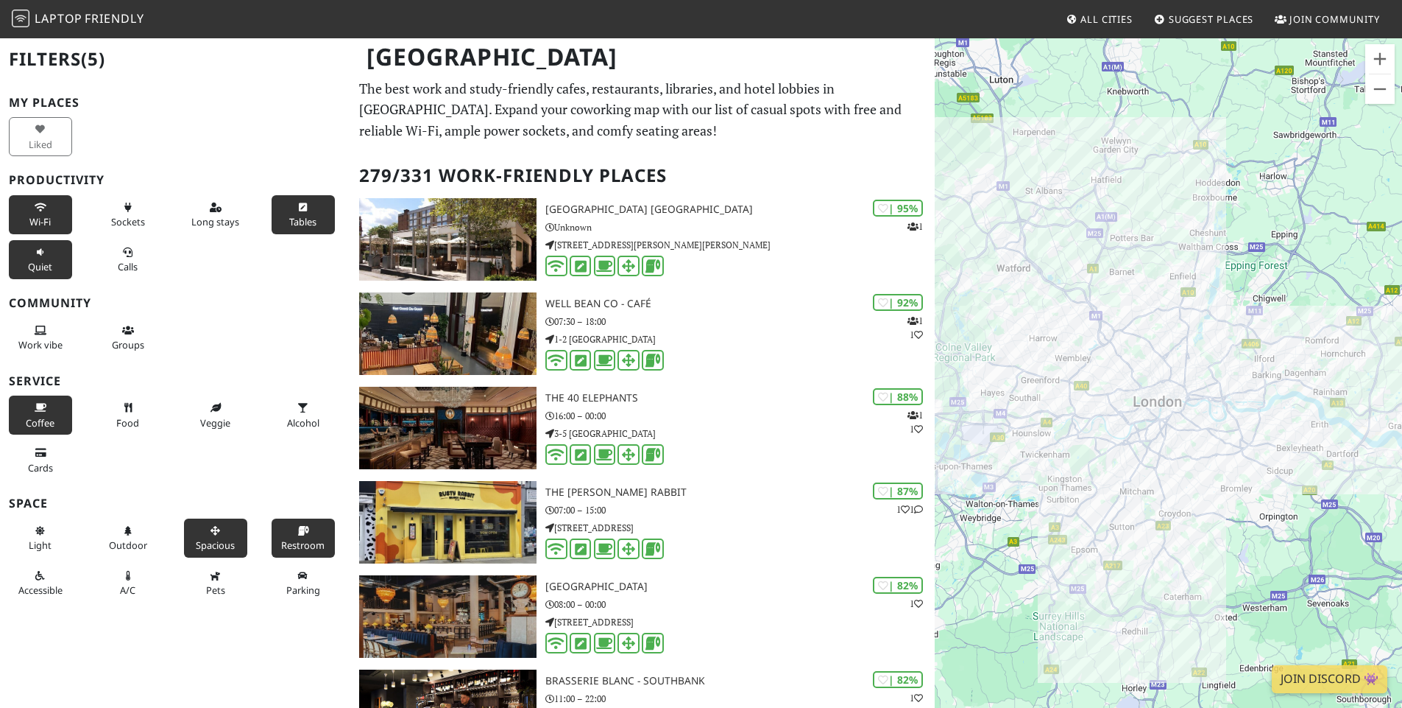
click at [46, 264] on span "Quiet" at bounding box center [40, 266] width 24 height 13
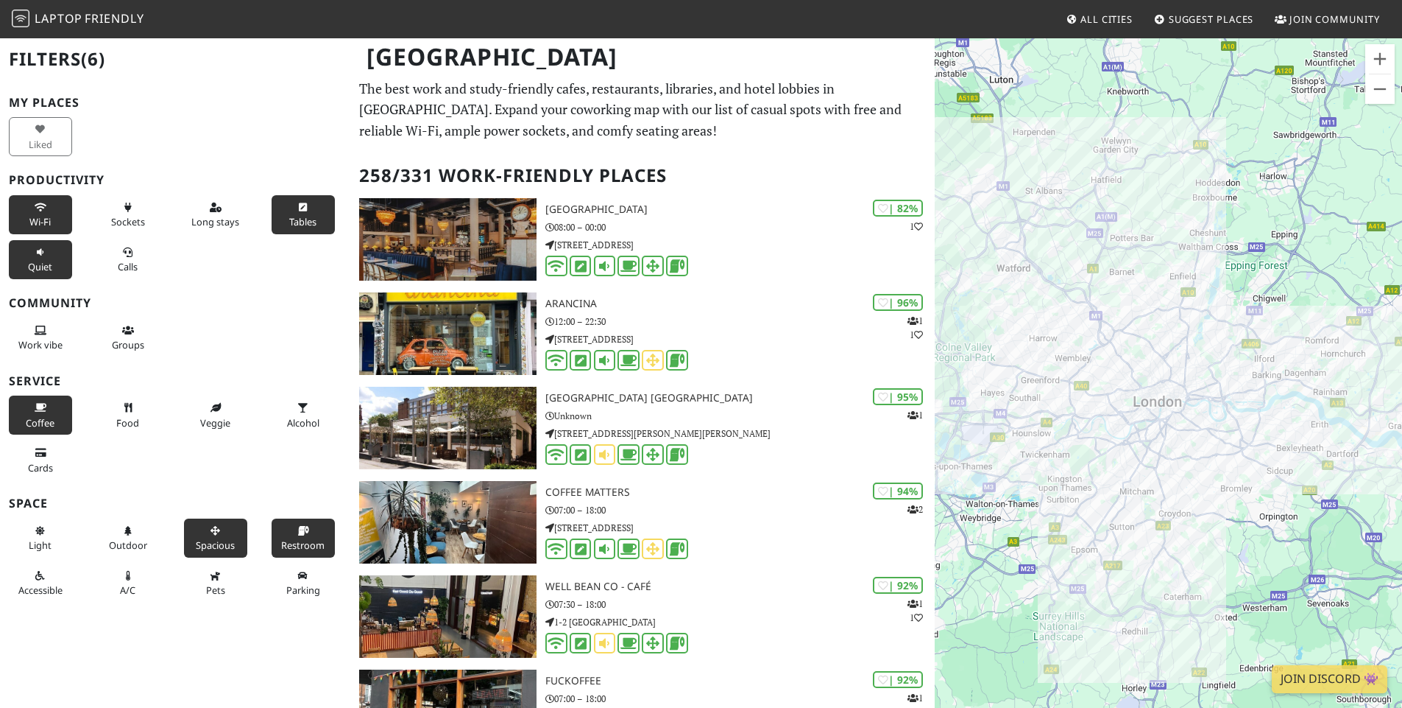
click at [38, 270] on span "Quiet" at bounding box center [40, 266] width 24 height 13
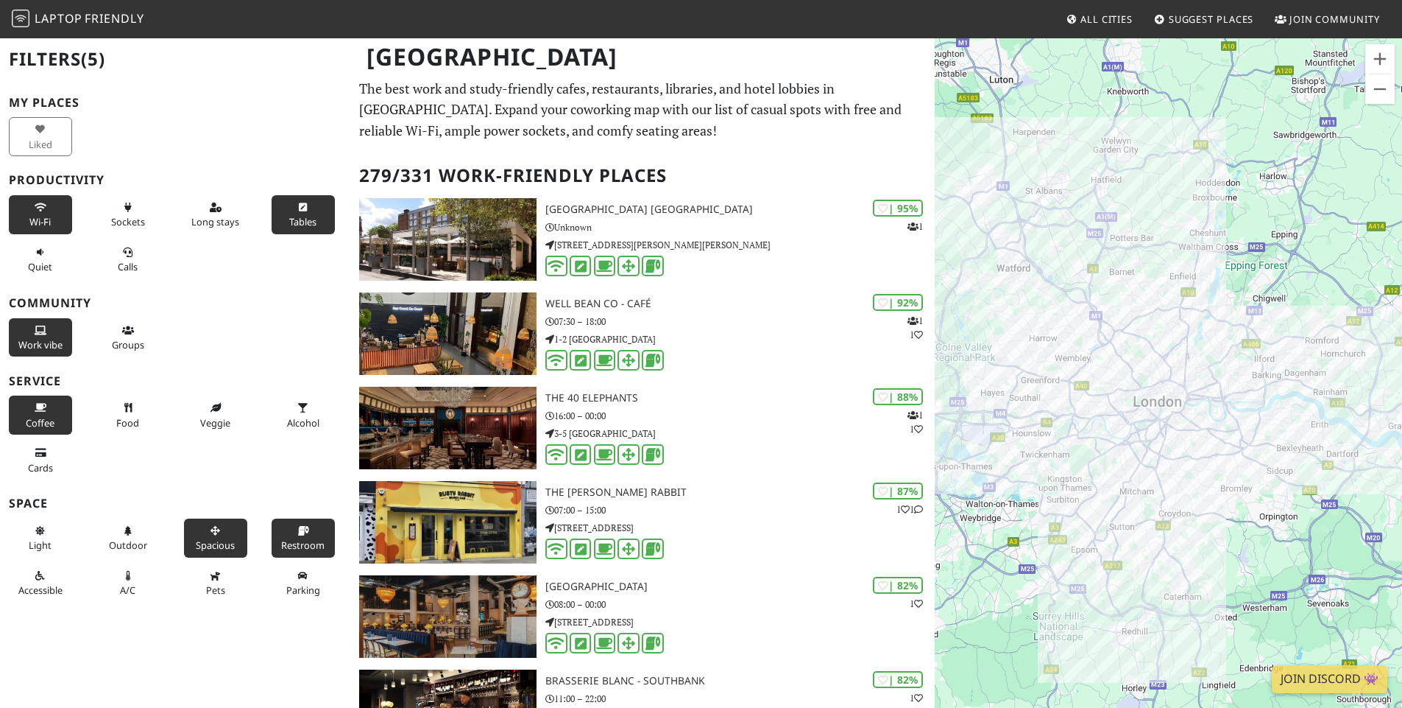
click at [35, 334] on icon at bounding box center [41, 331] width 12 height 10
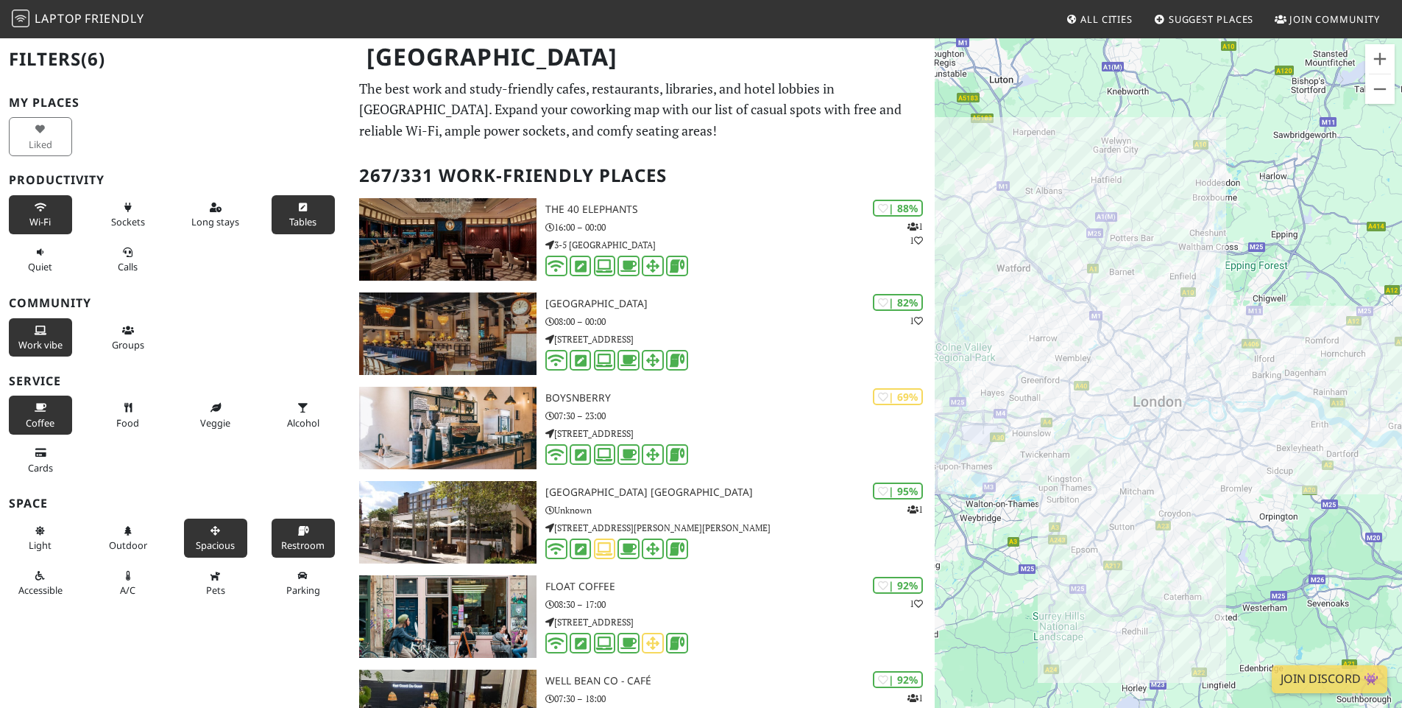
click at [35, 334] on icon at bounding box center [41, 331] width 12 height 10
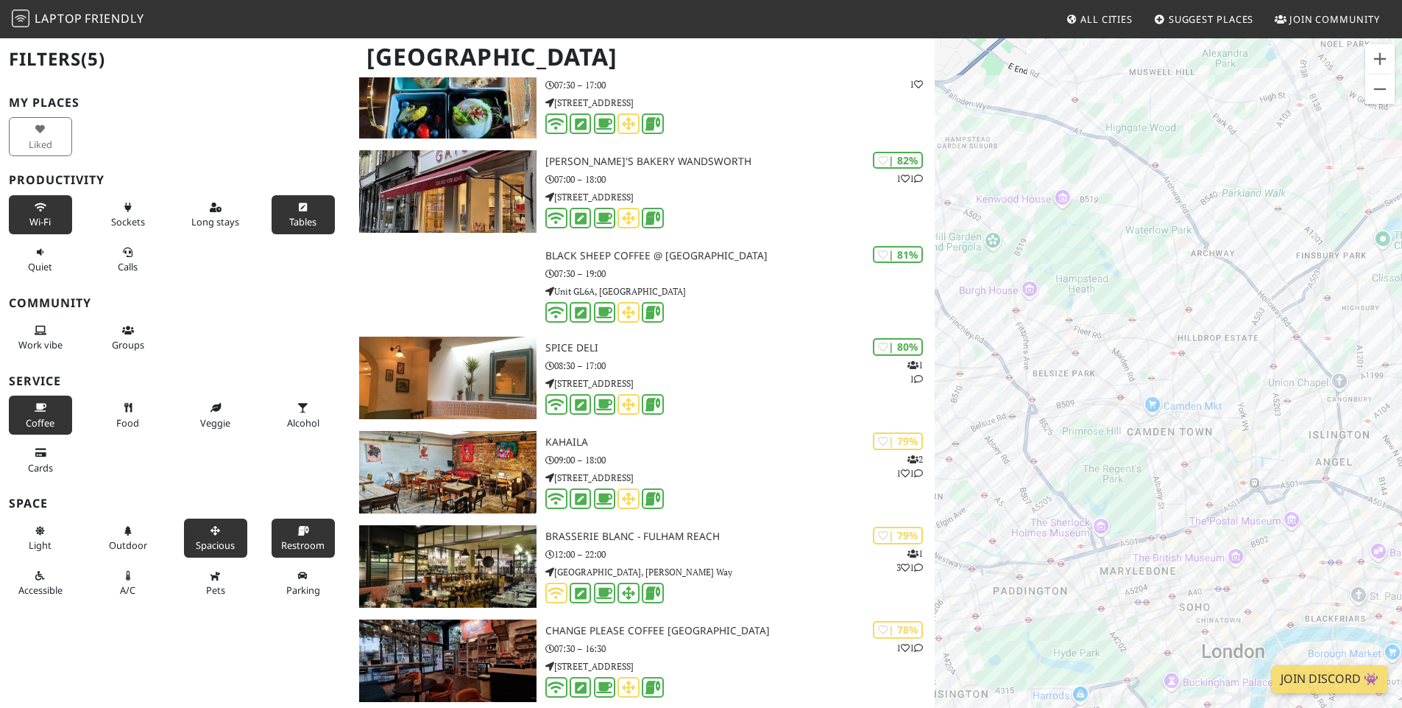
scroll to position [2562, 0]
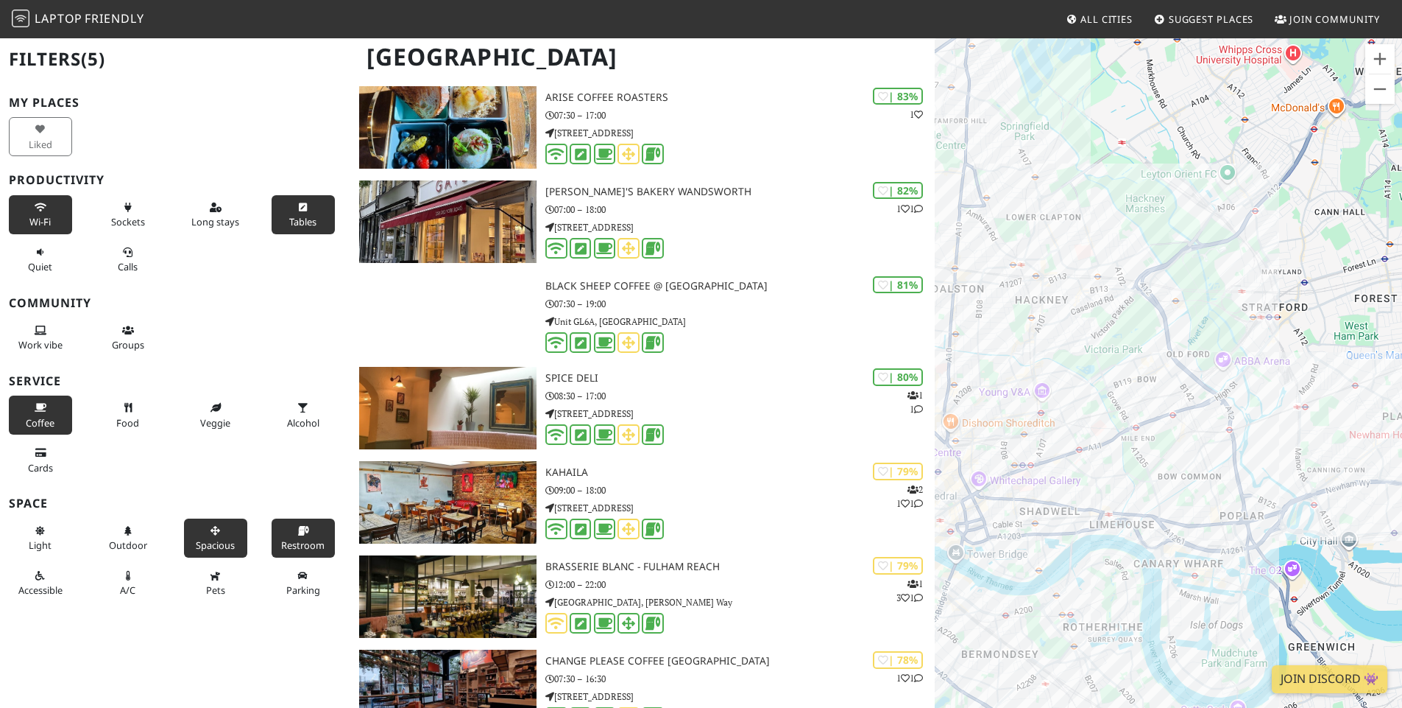
drag, startPoint x: 1347, startPoint y: 364, endPoint x: 976, endPoint y: 357, distance: 371.1
click at [976, 357] on div at bounding box center [1168, 391] width 467 height 708
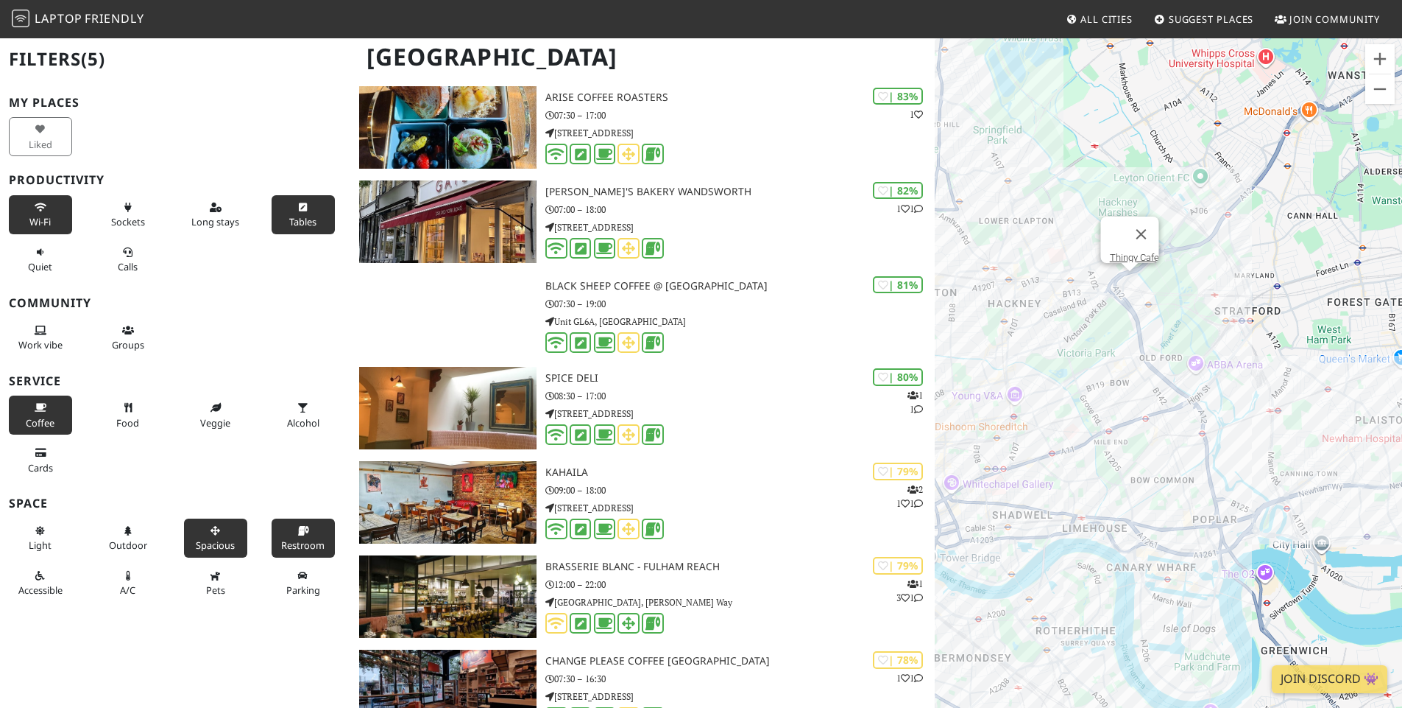
click at [1132, 279] on div "Thingy Cafe" at bounding box center [1168, 391] width 467 height 708
click at [1177, 264] on div "Thingy Cafe" at bounding box center [1168, 391] width 467 height 708
click at [1172, 272] on div "Thingy Cafe Clarnico Coffee" at bounding box center [1168, 391] width 467 height 708
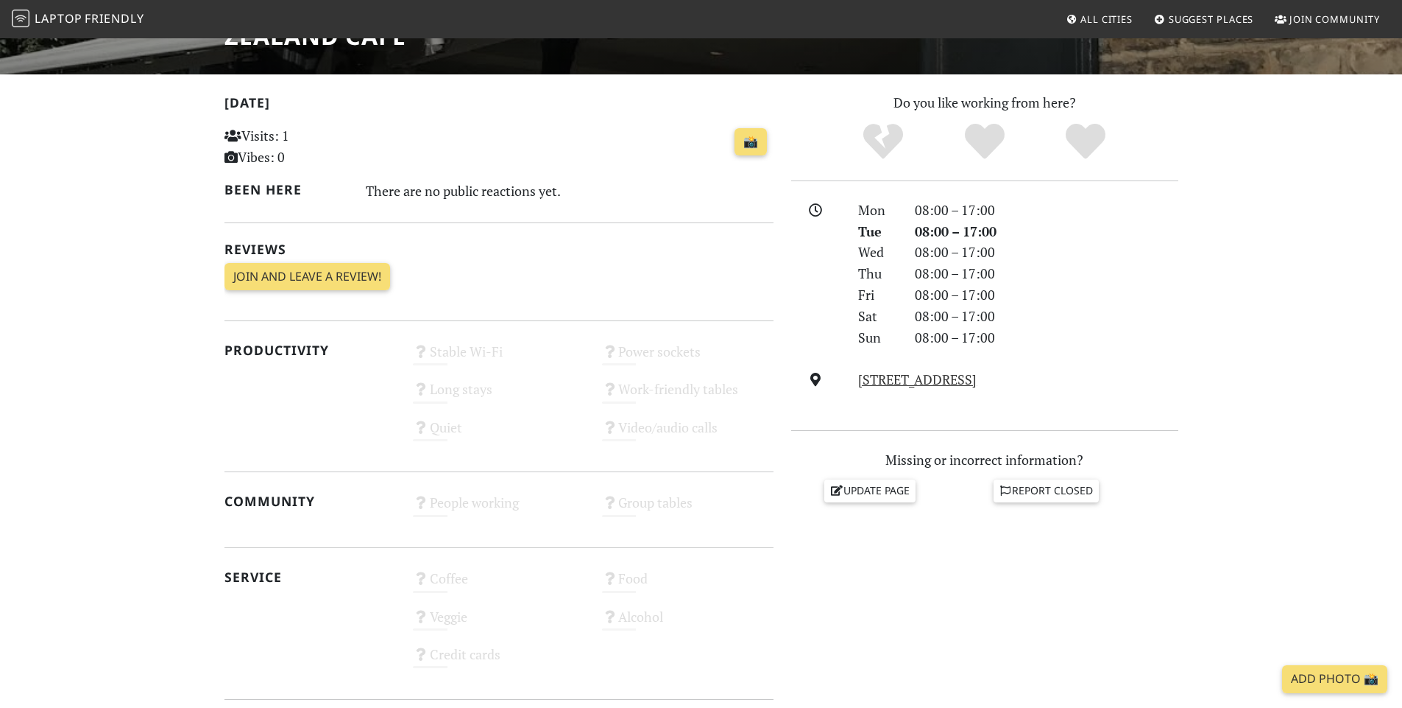
scroll to position [88, 0]
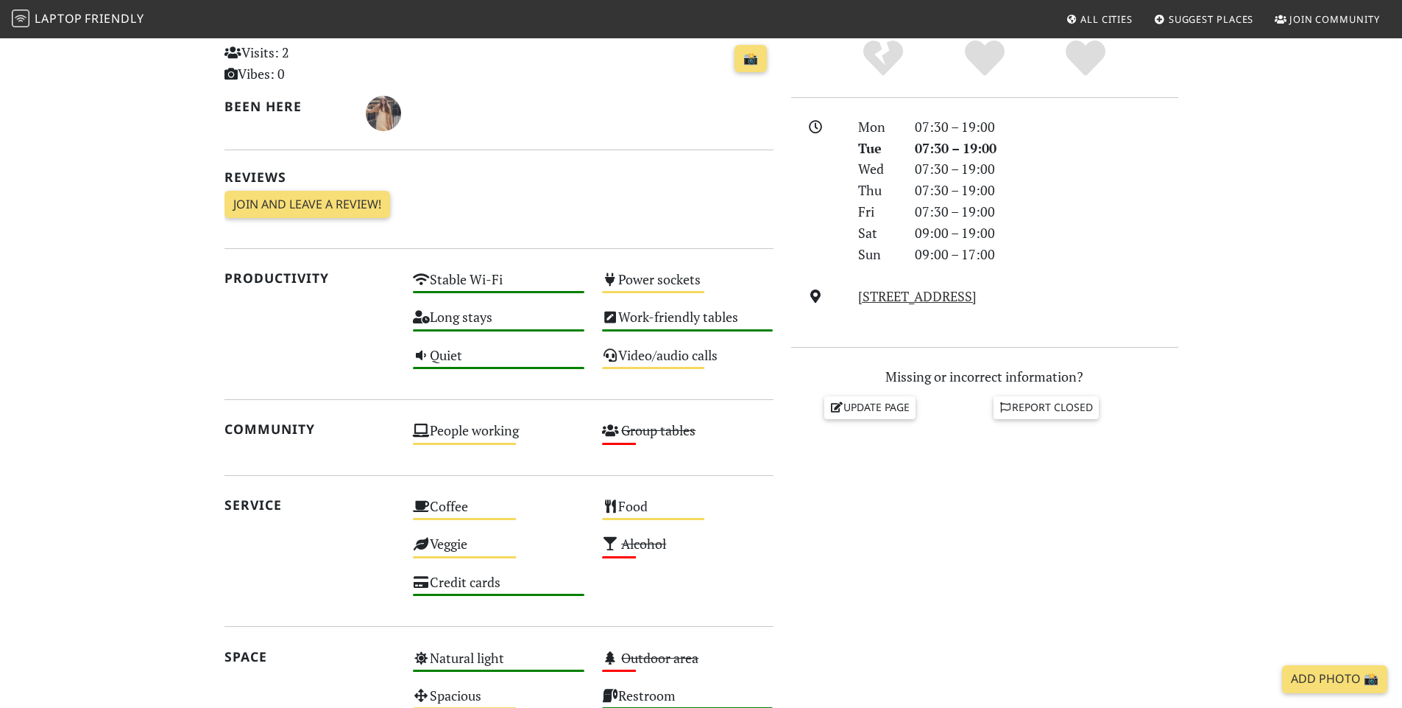
scroll to position [353, 0]
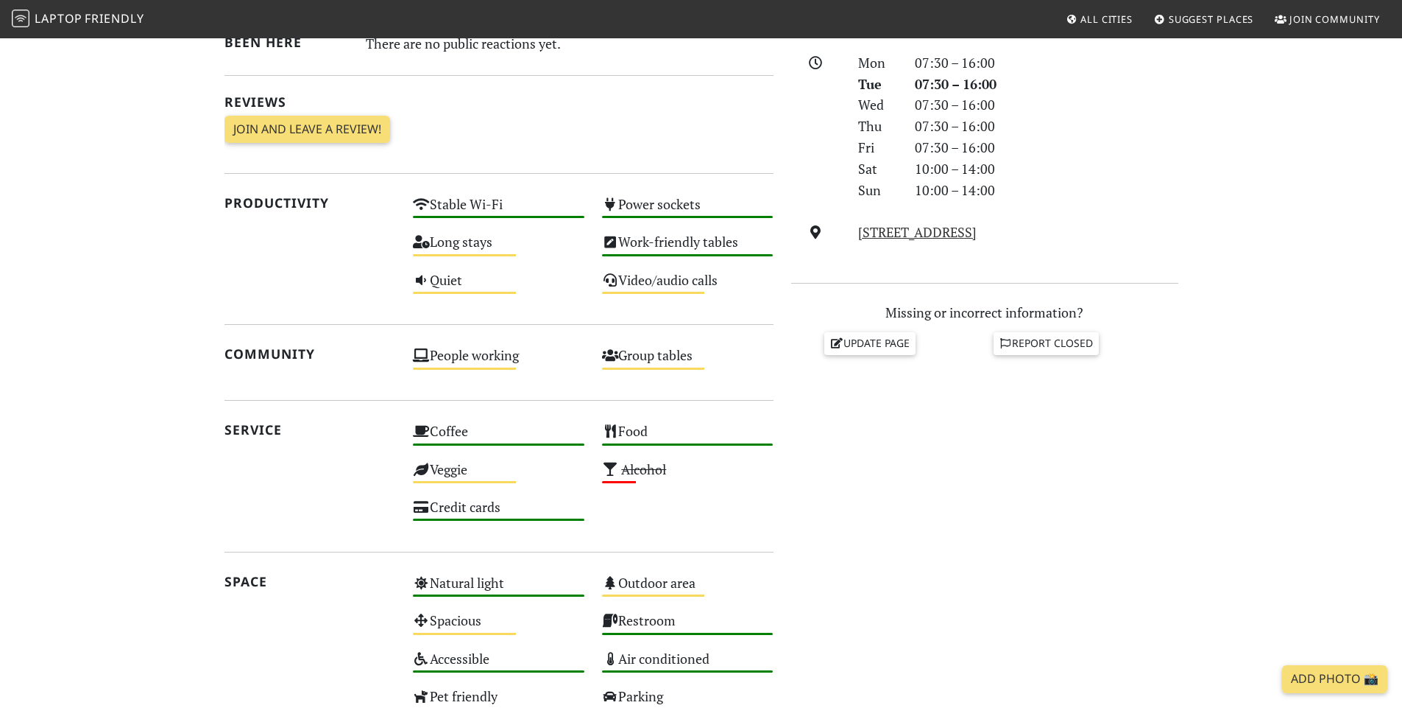
scroll to position [88, 0]
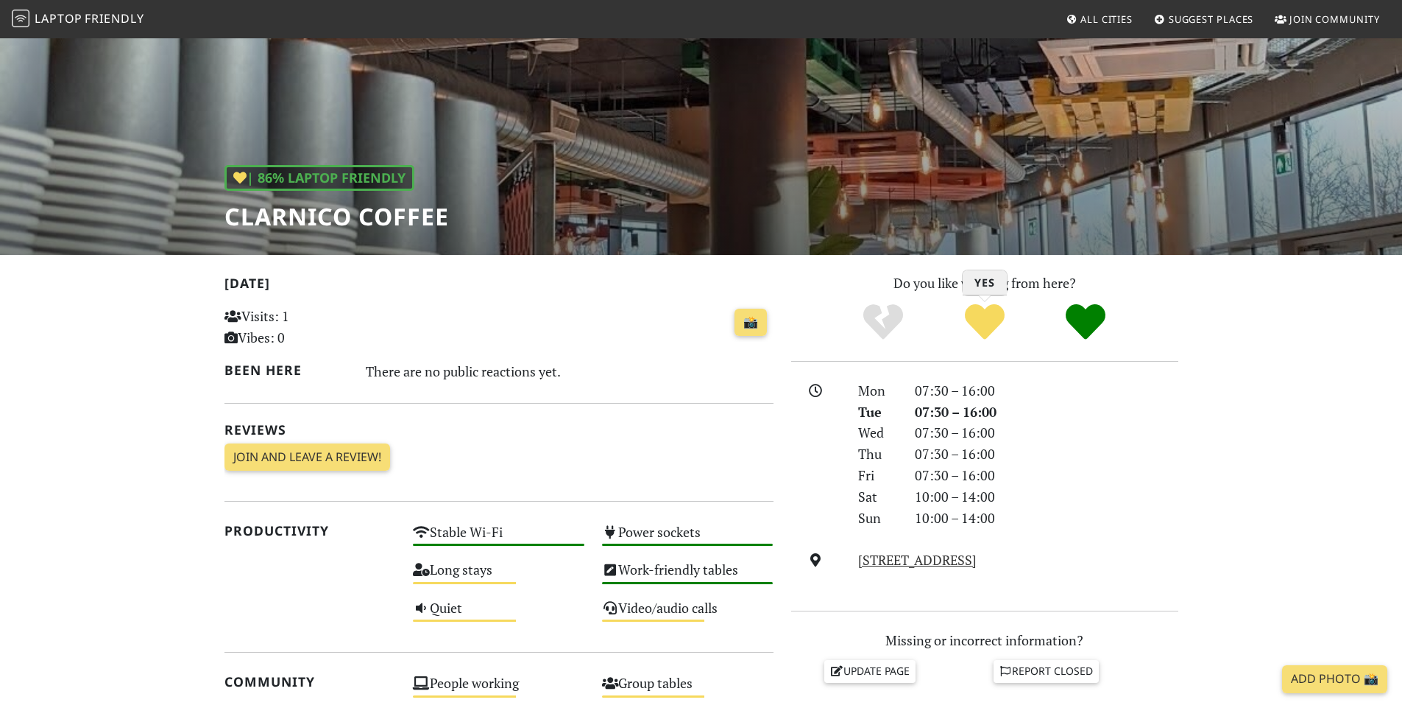
click at [990, 321] on icon "Yes" at bounding box center [985, 322] width 40 height 40
